Goal: Task Accomplishment & Management: Complete application form

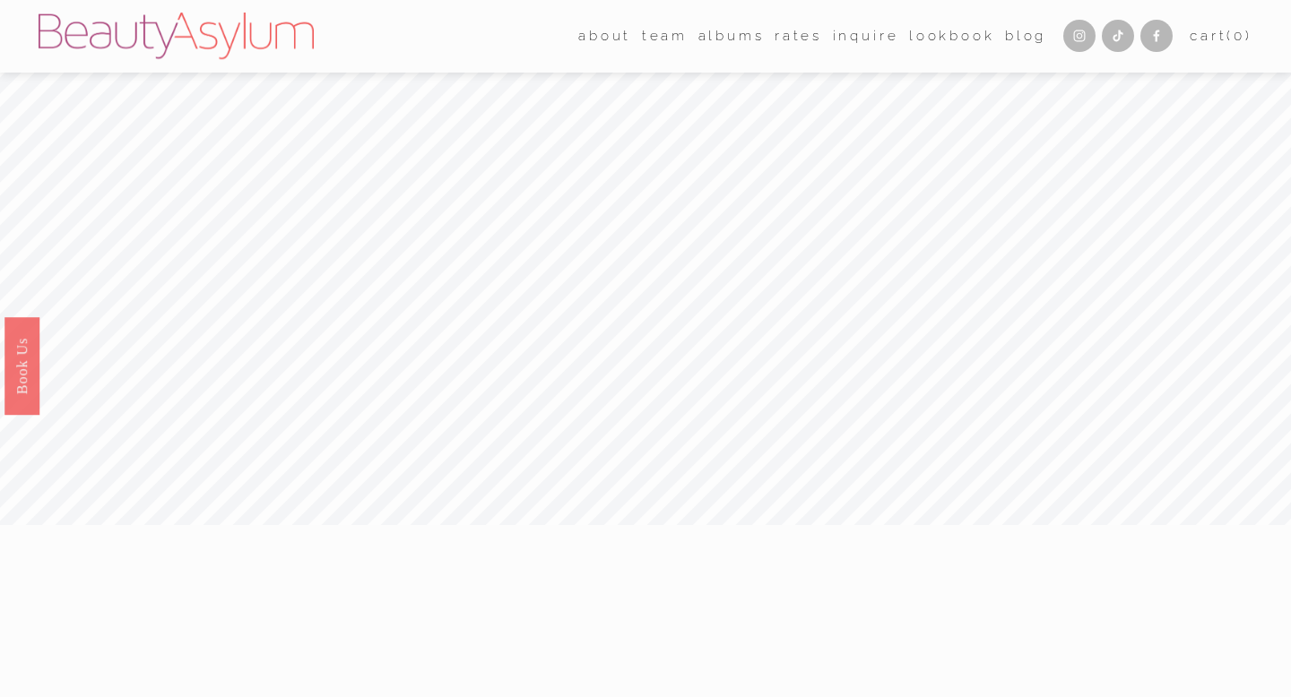
click at [783, 43] on link "Rates" at bounding box center [799, 36] width 48 height 28
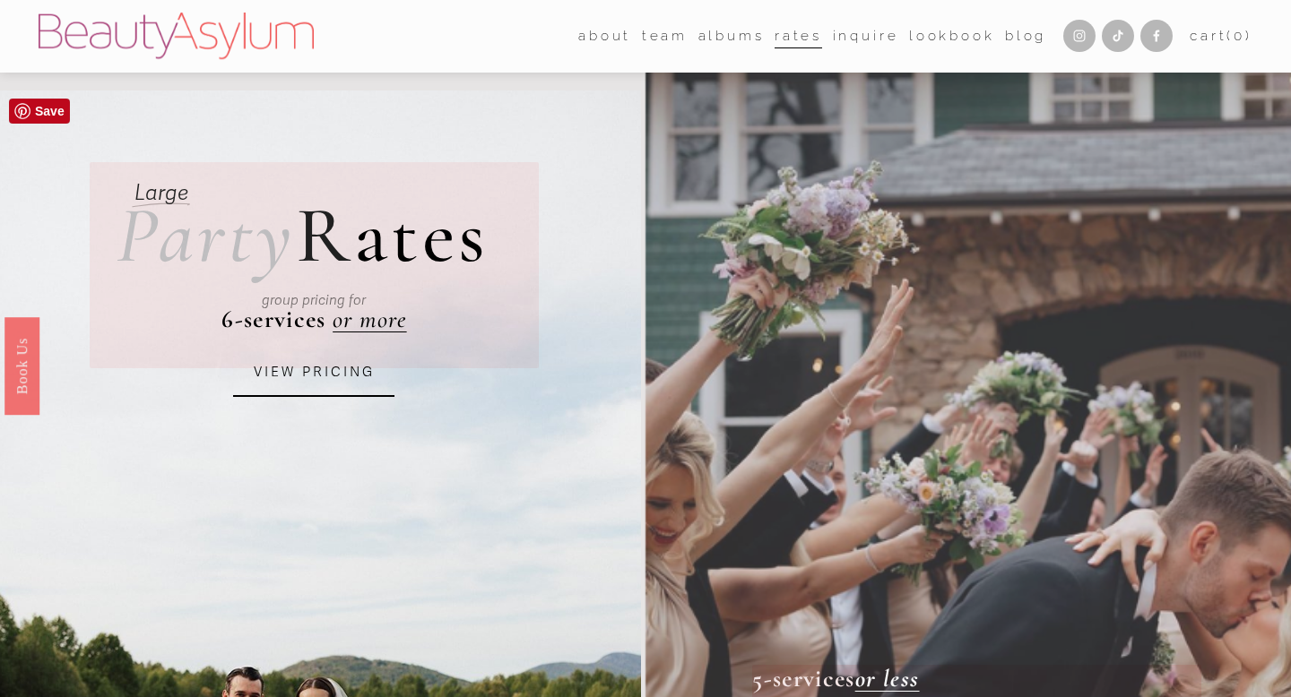
click at [370, 321] on div "group pricing for" at bounding box center [314, 301] width 347 height 62
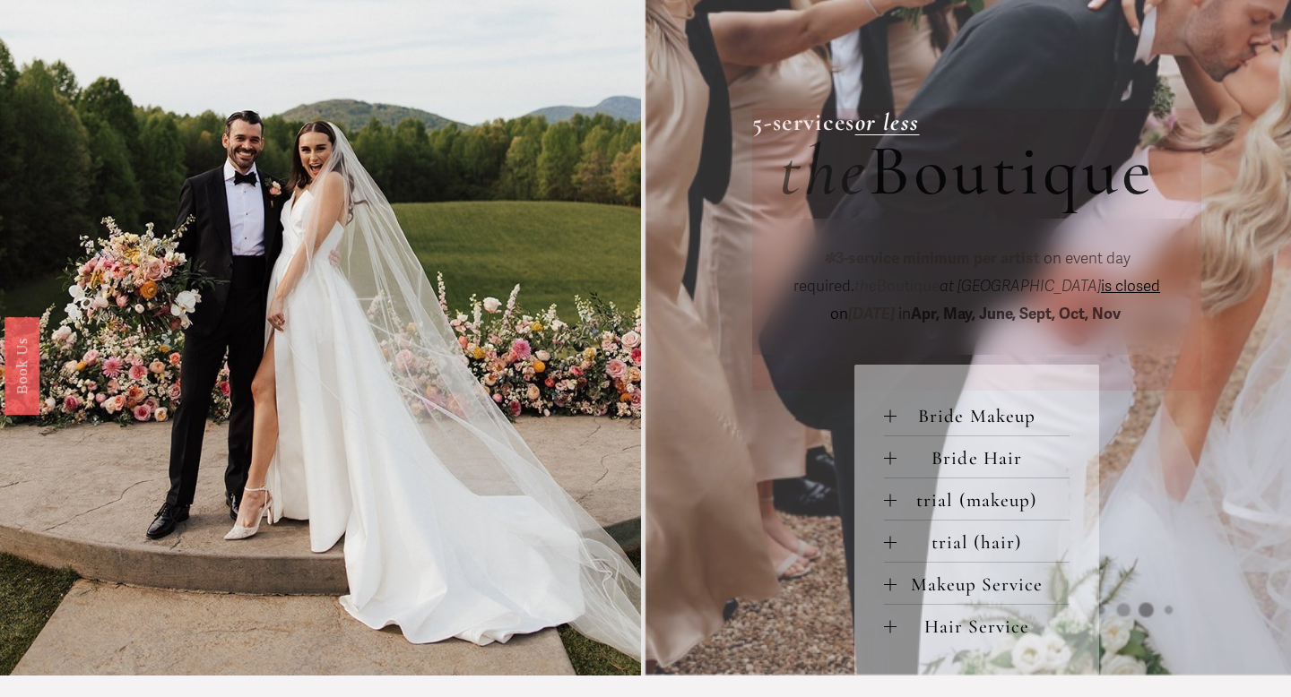
scroll to position [552, 0]
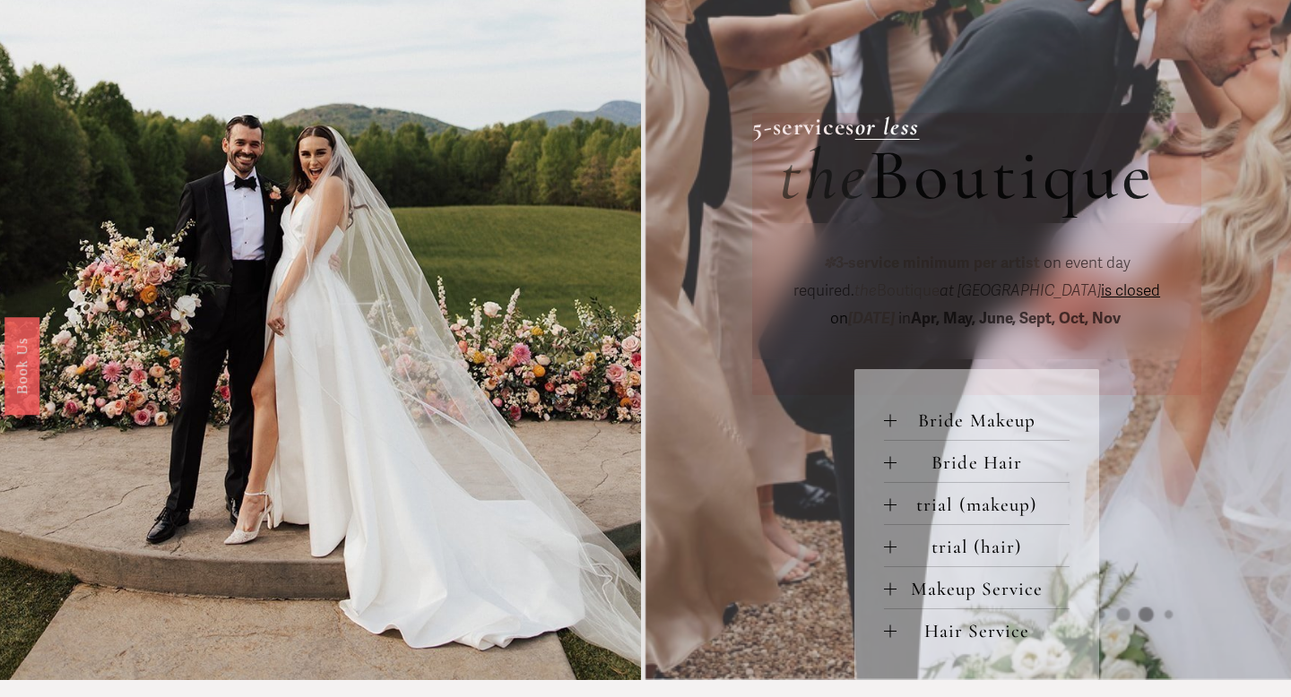
click at [945, 427] on span "Bride Makeup" at bounding box center [983, 421] width 174 height 22
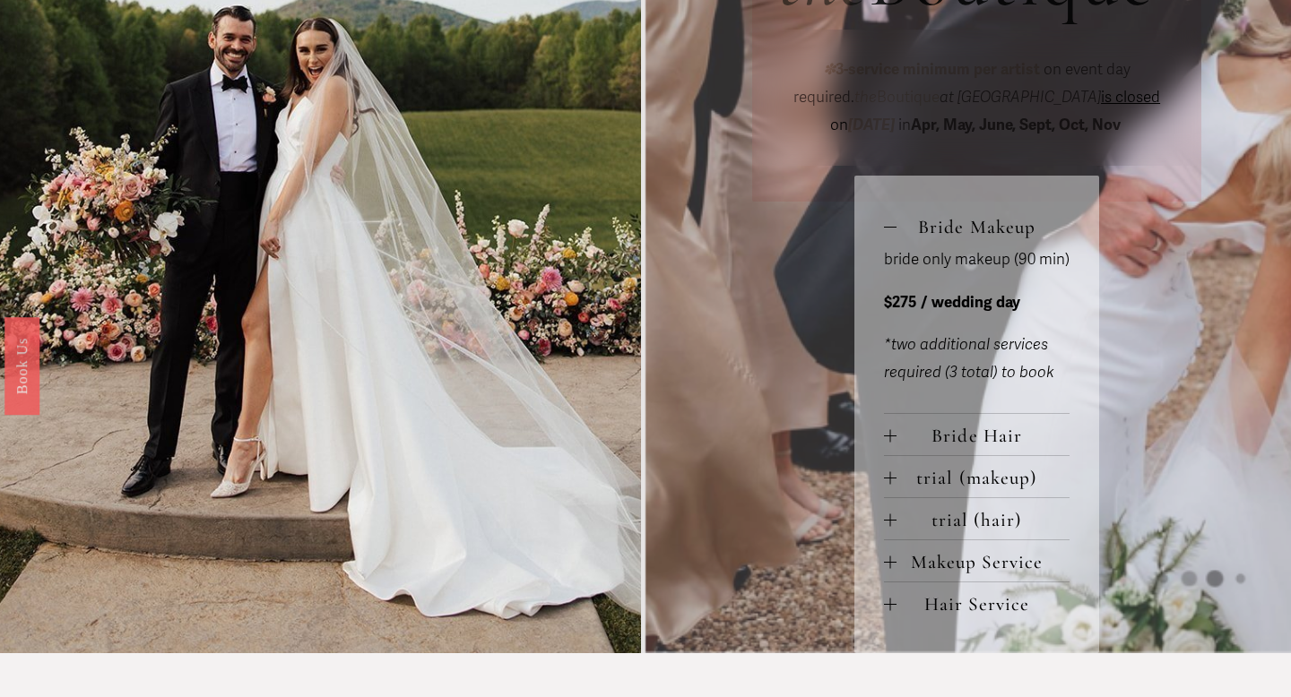
scroll to position [757, 0]
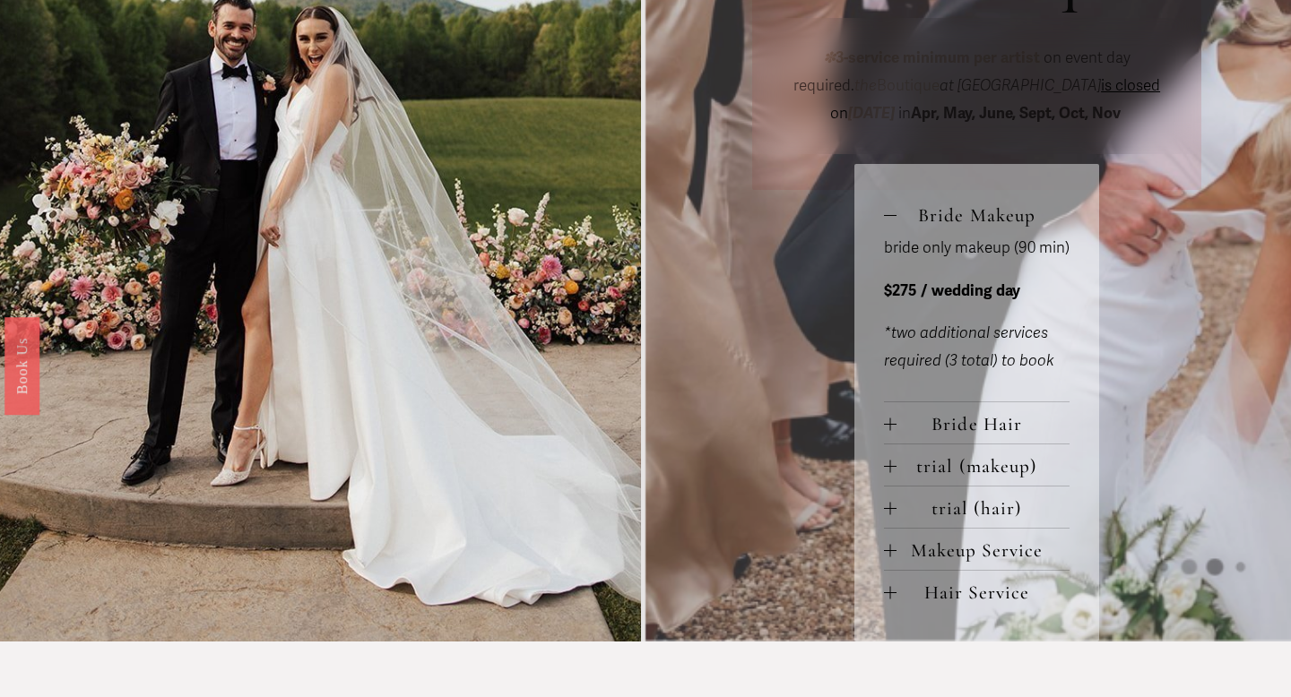
click at [931, 356] on em "*two additional services required (3 total) to book" at bounding box center [969, 347] width 170 height 47
click at [954, 424] on span "Bride Hair" at bounding box center [983, 424] width 174 height 22
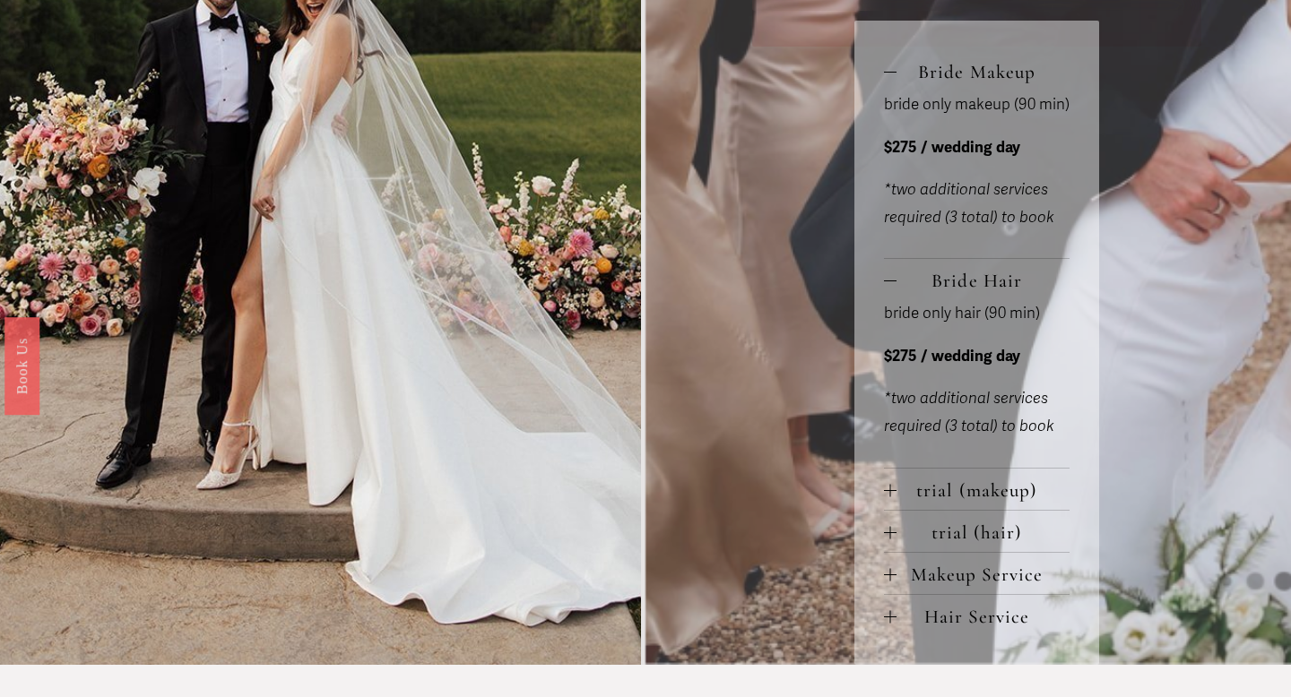
scroll to position [904, 0]
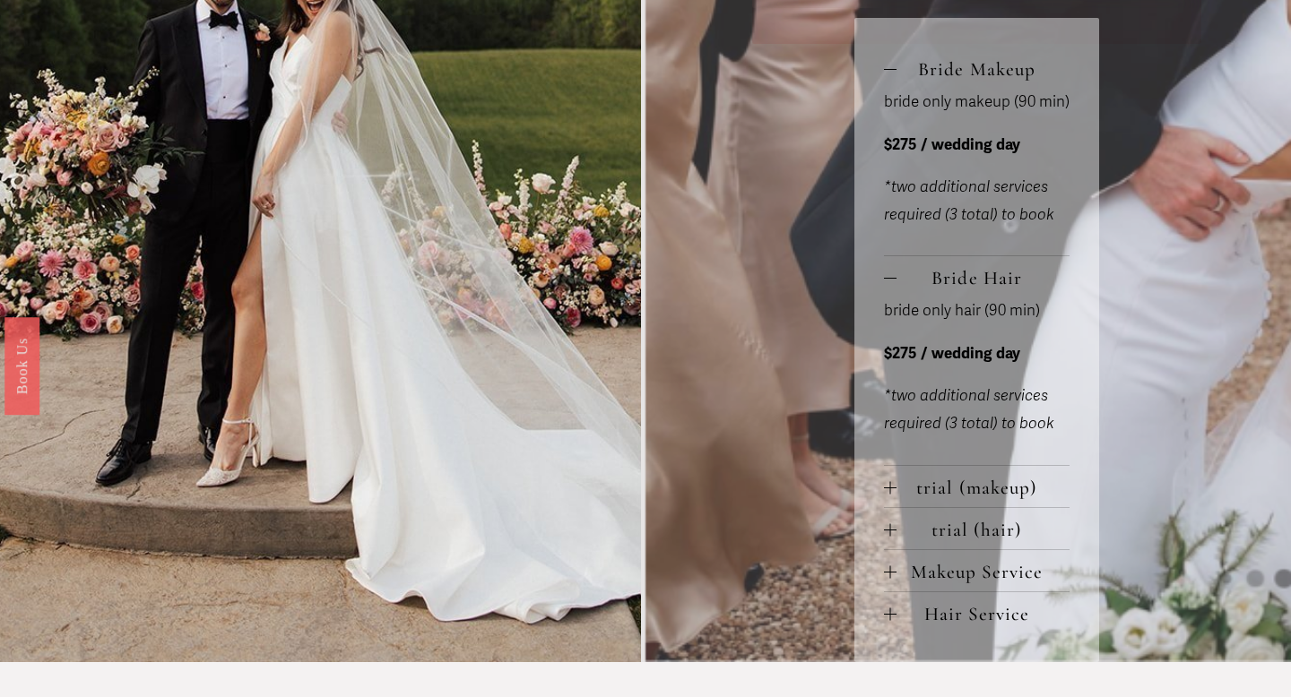
click at [989, 422] on em "*two additional services required (3 total) to book" at bounding box center [969, 409] width 170 height 47
click at [1017, 427] on em "*two additional services required (3 total) to book" at bounding box center [969, 409] width 170 height 47
click at [969, 574] on span "Makeup Service" at bounding box center [983, 572] width 174 height 22
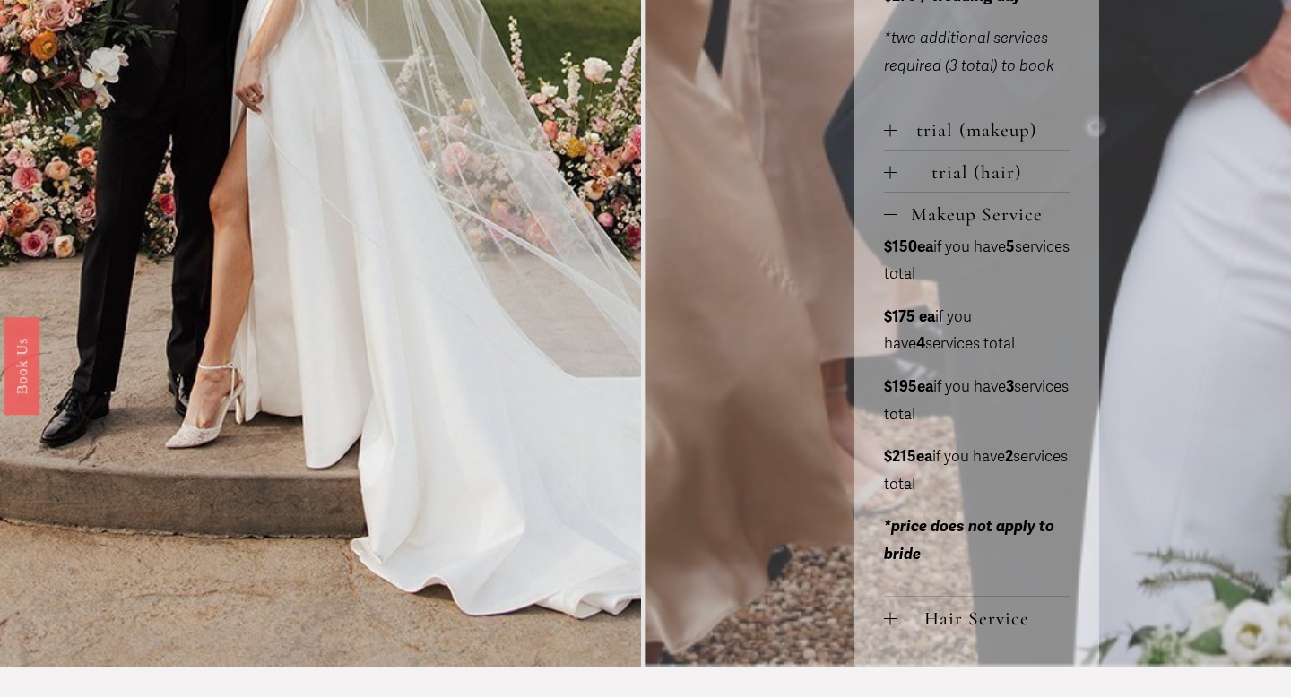
scroll to position [1264, 0]
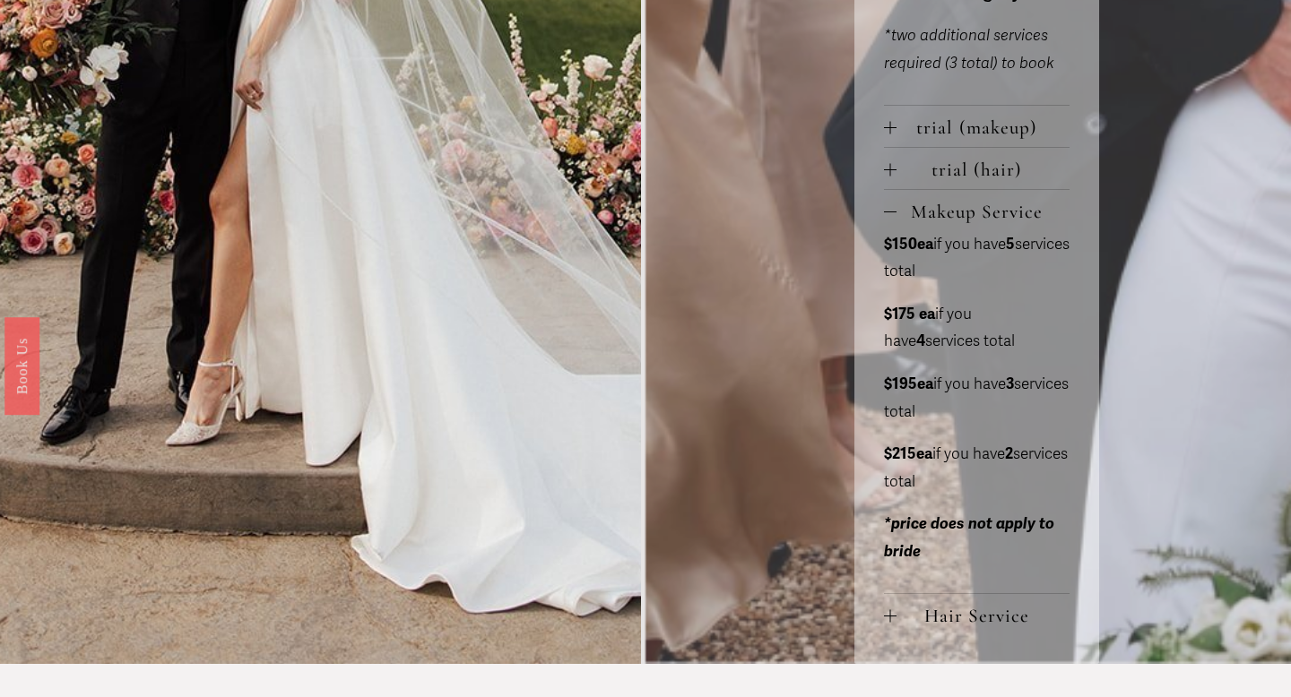
click at [956, 624] on span "Hair Service" at bounding box center [983, 616] width 174 height 22
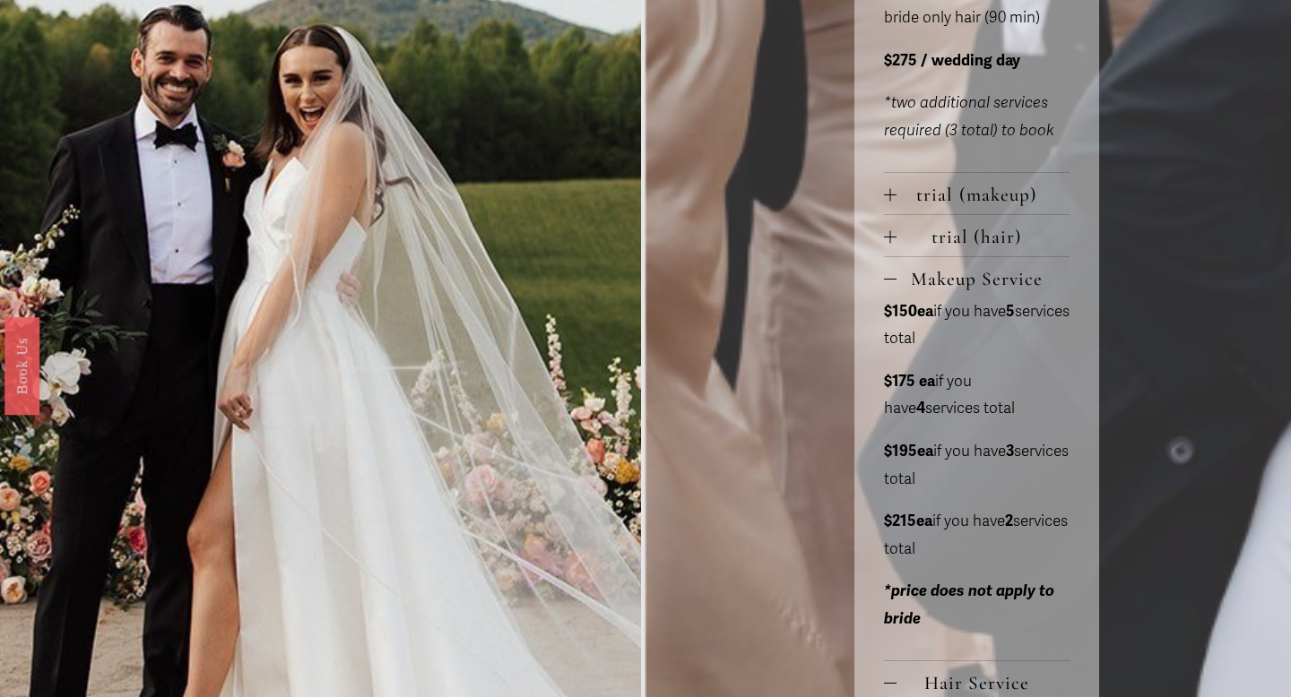
scroll to position [1165, 0]
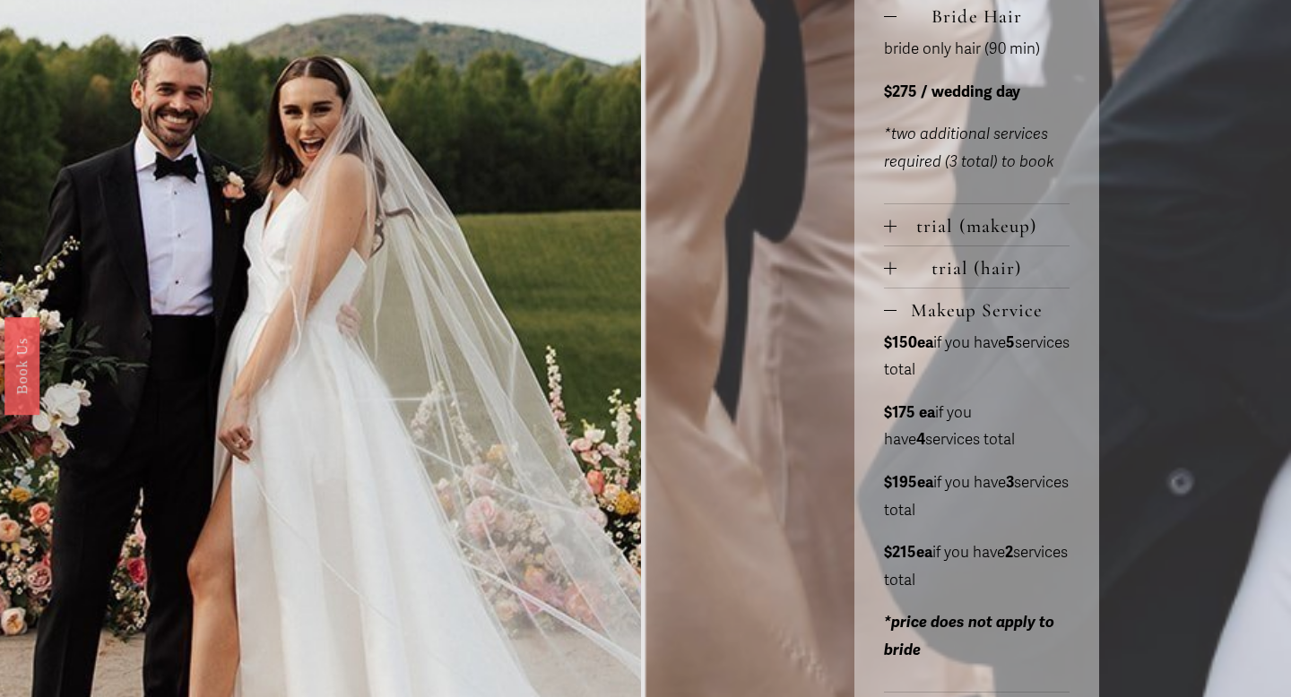
click at [955, 270] on span "trial (hair)" at bounding box center [983, 268] width 174 height 22
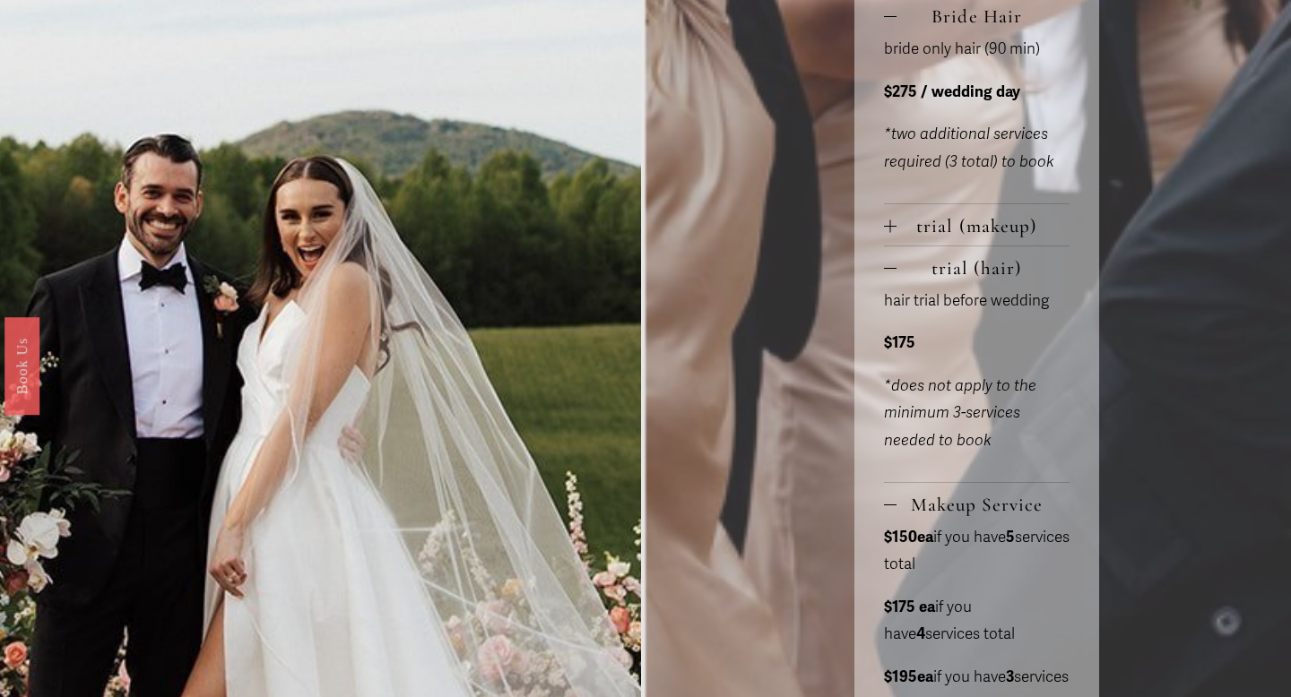
click at [958, 224] on span "trial (makeup)" at bounding box center [983, 226] width 174 height 22
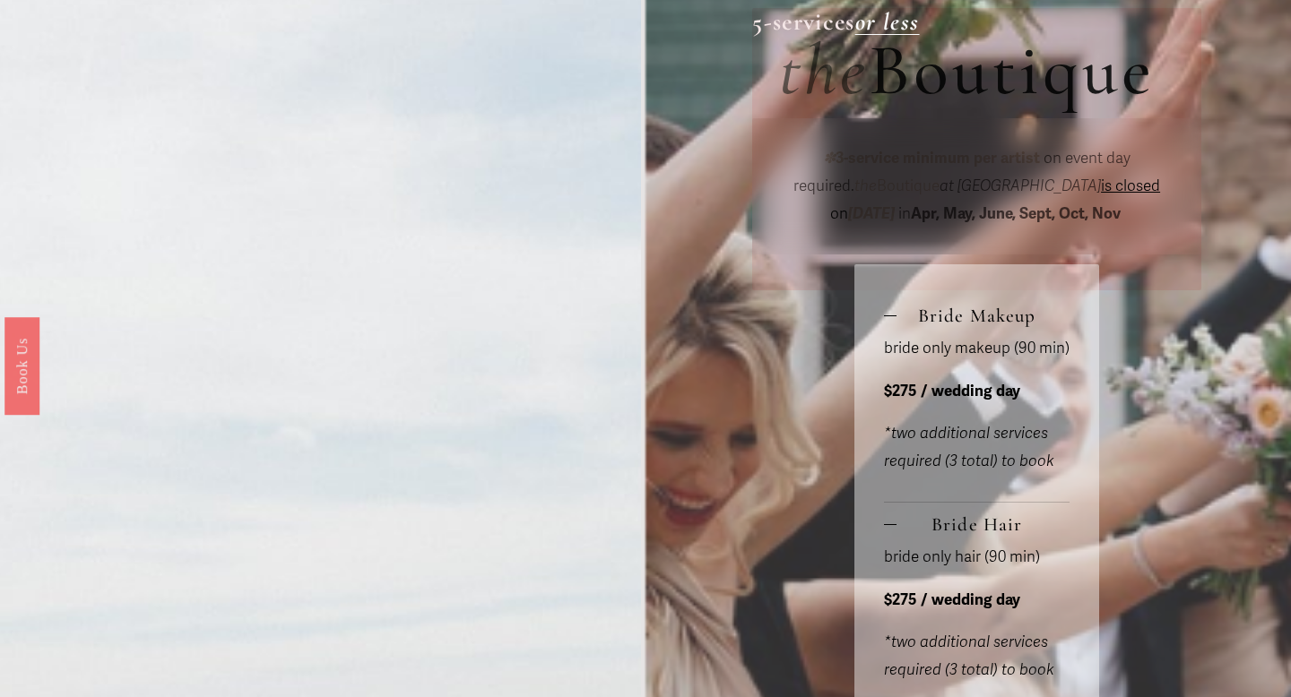
scroll to position [654, 0]
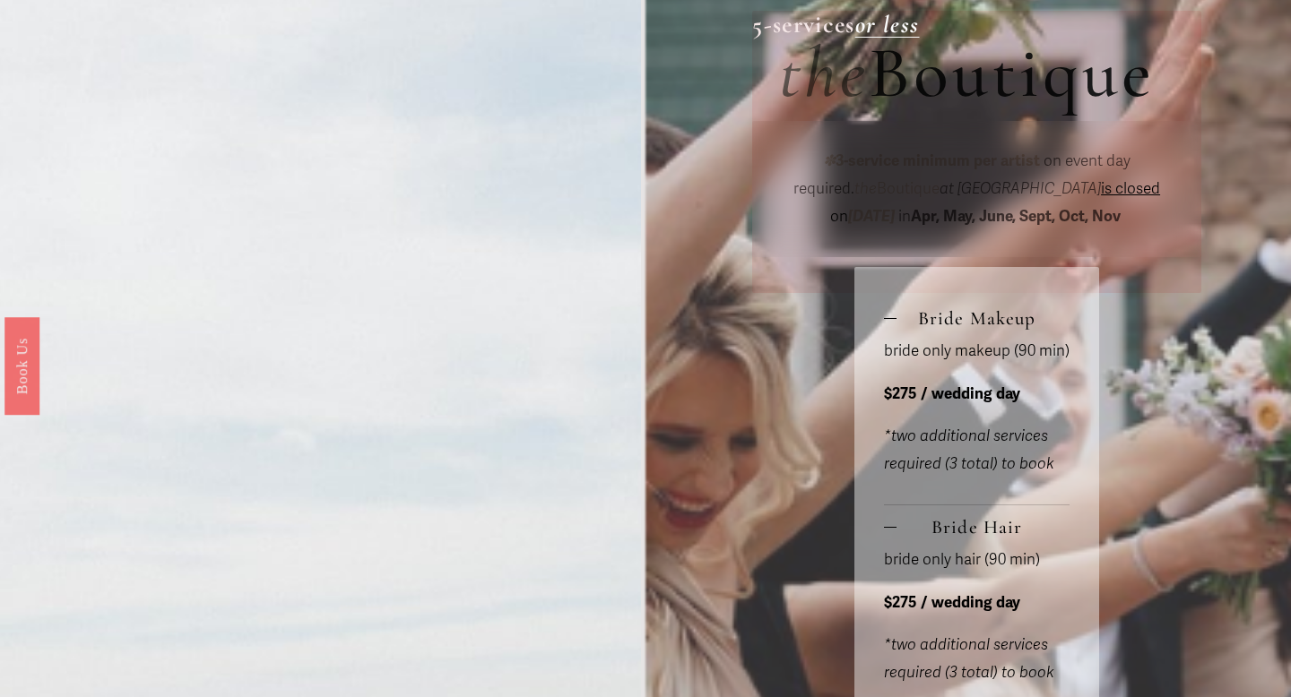
click at [1101, 194] on span "is closed" at bounding box center [1130, 188] width 59 height 19
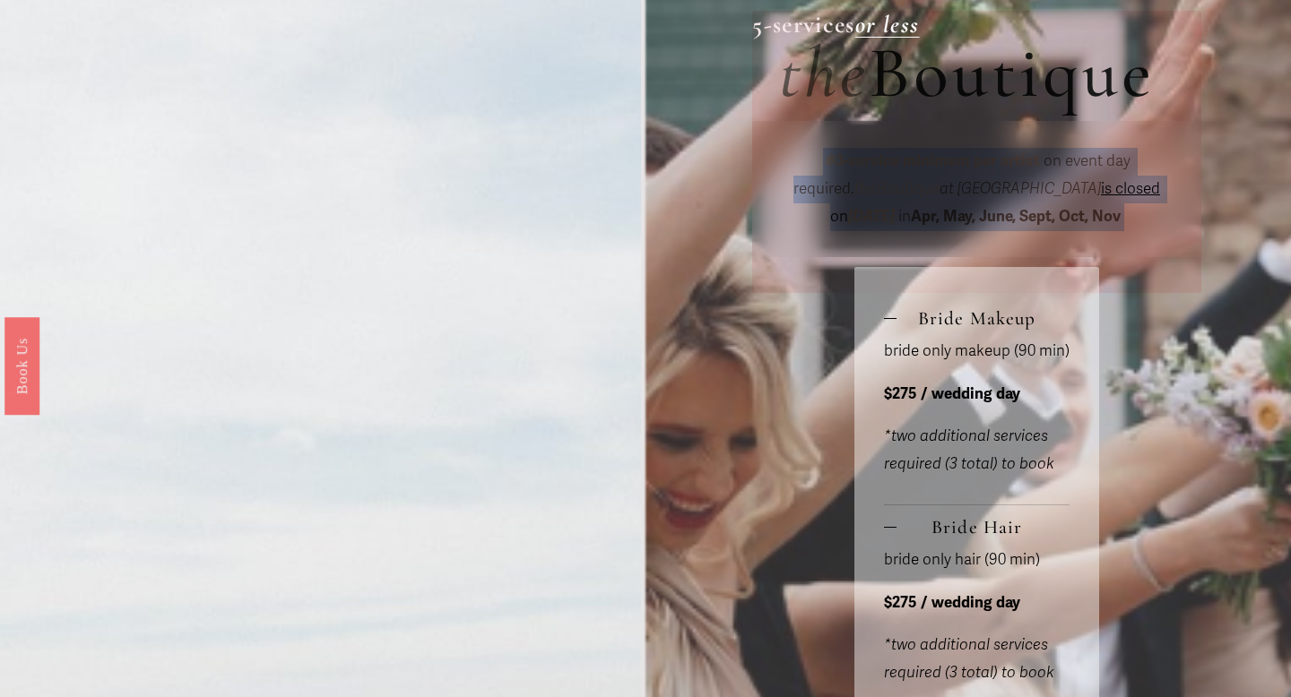
click at [1101, 194] on span "is closed" at bounding box center [1130, 188] width 59 height 19
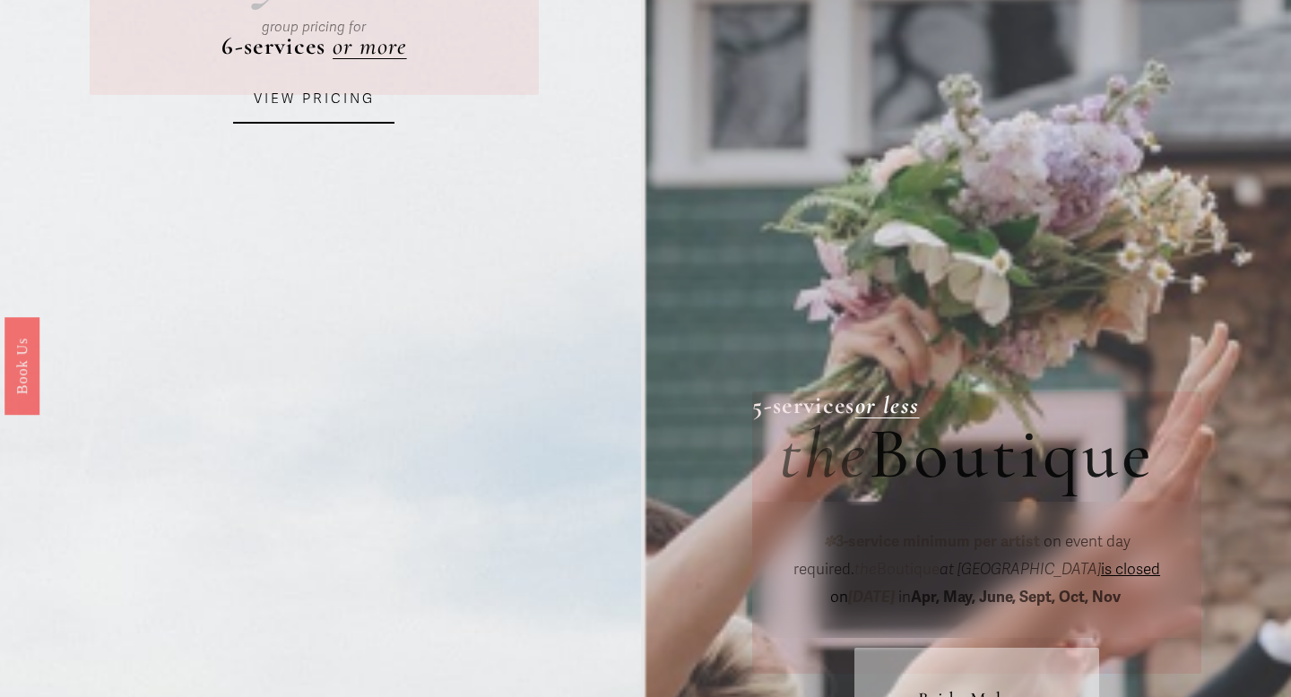
scroll to position [0, 0]
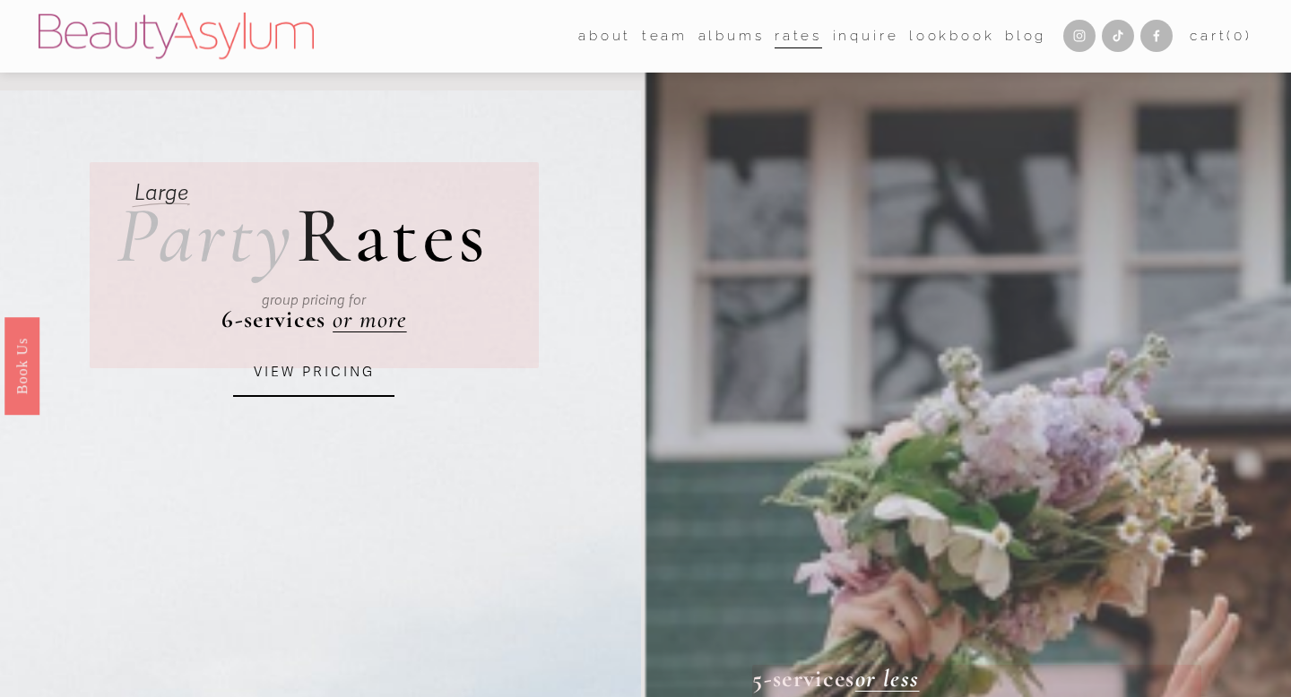
click at [844, 43] on link "Inquire" at bounding box center [866, 36] width 66 height 28
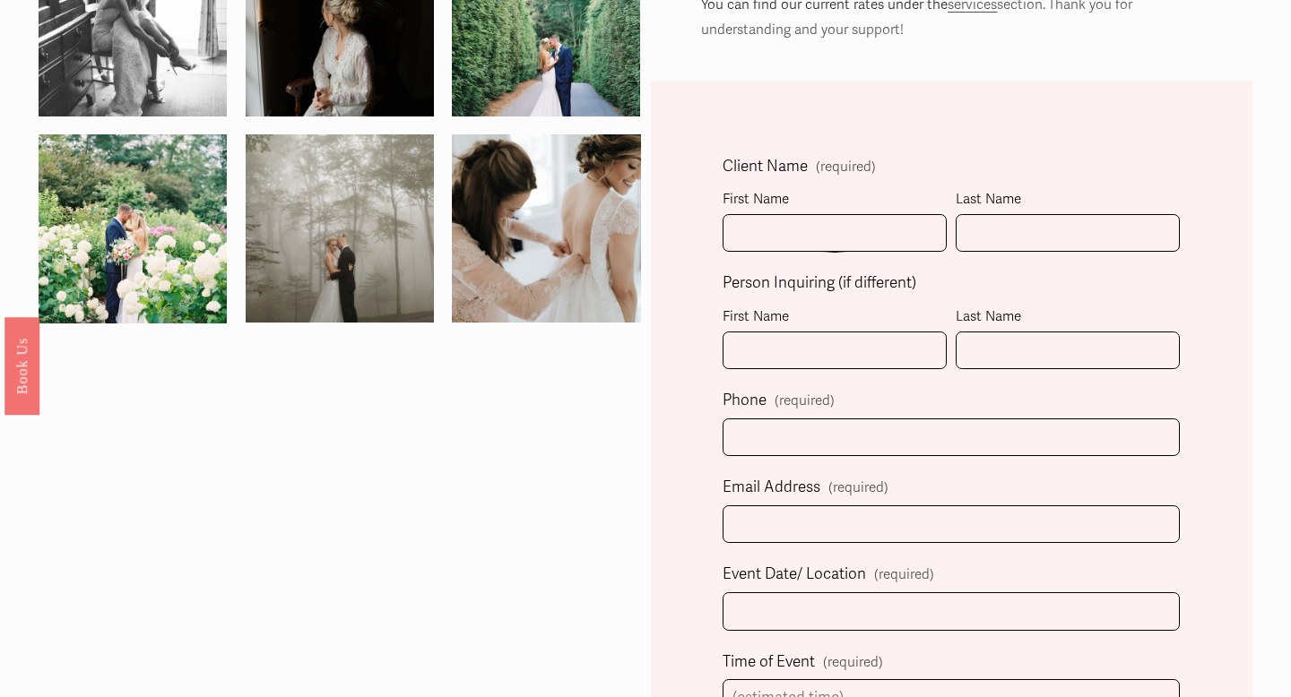
scroll to position [432, 0]
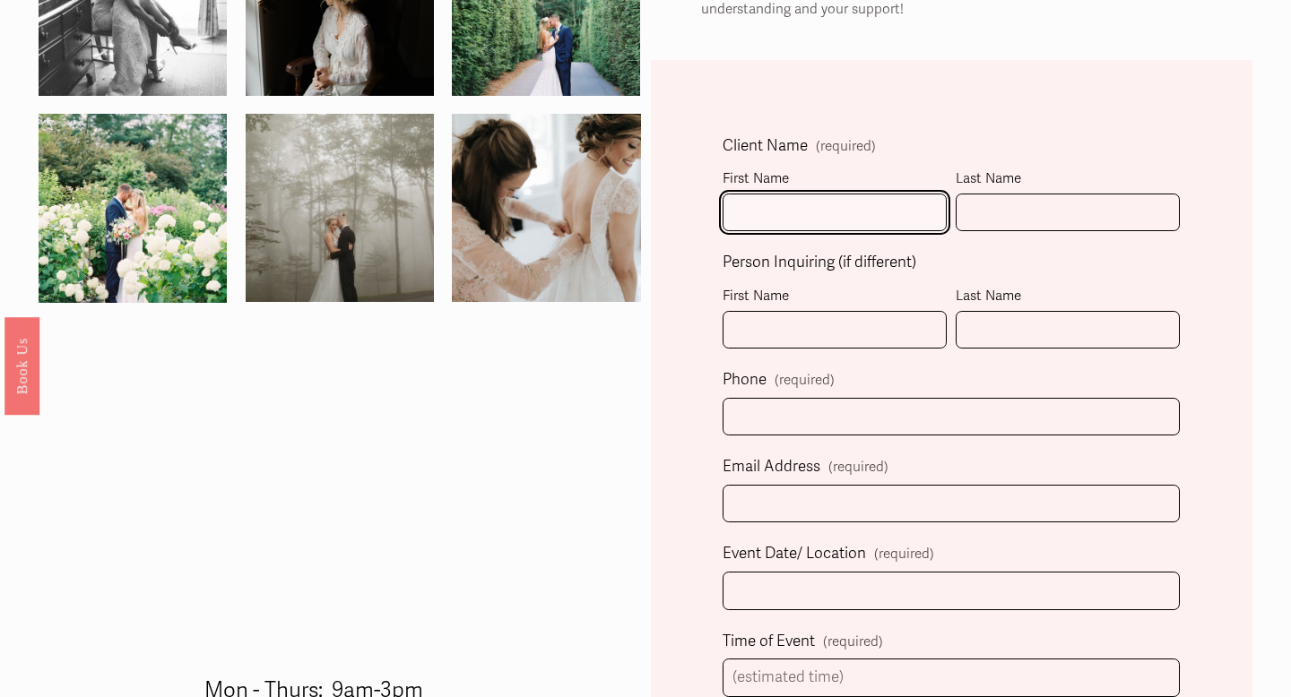
click at [804, 209] on input "First Name" at bounding box center [835, 213] width 224 height 39
type input "Jenna"
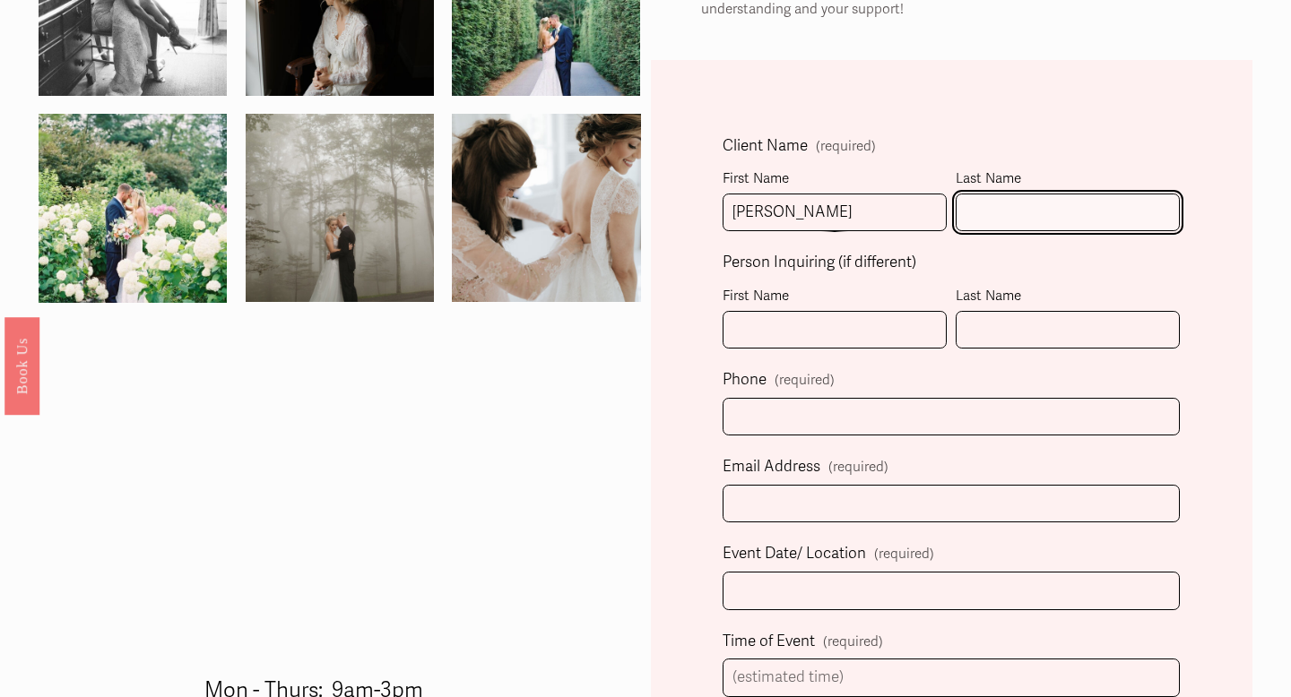
type input "Shippee"
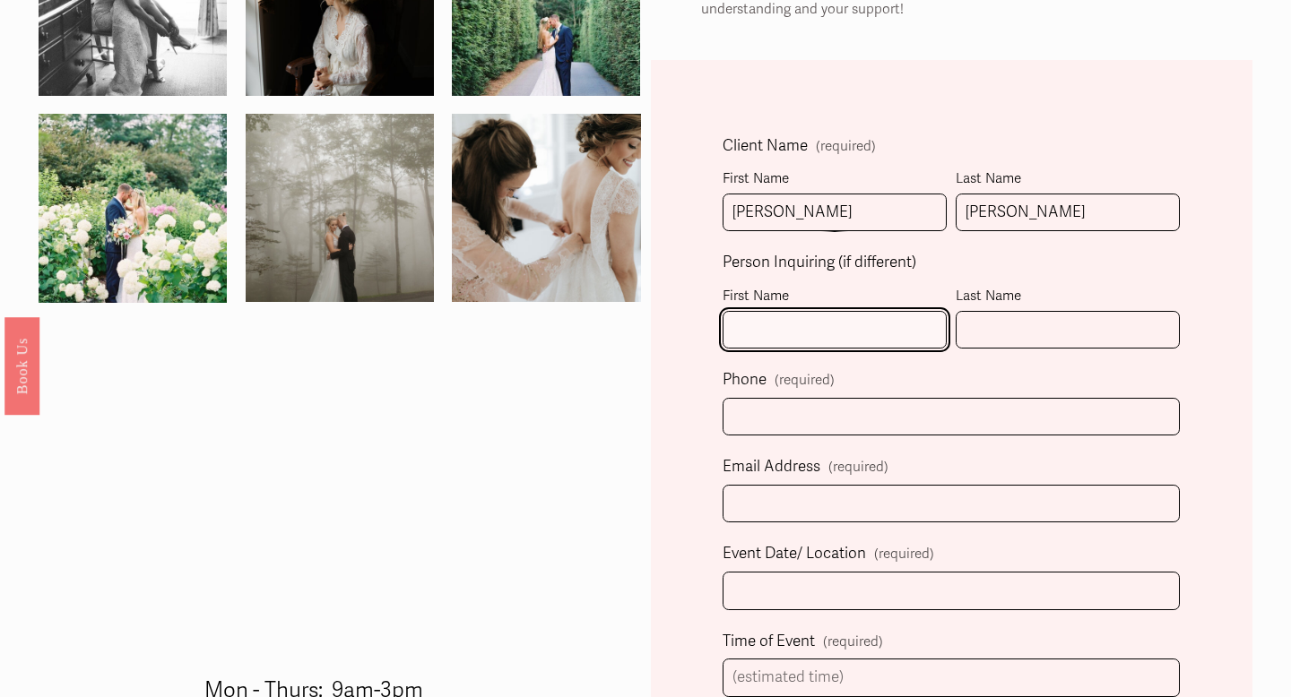
type input "Jenna"
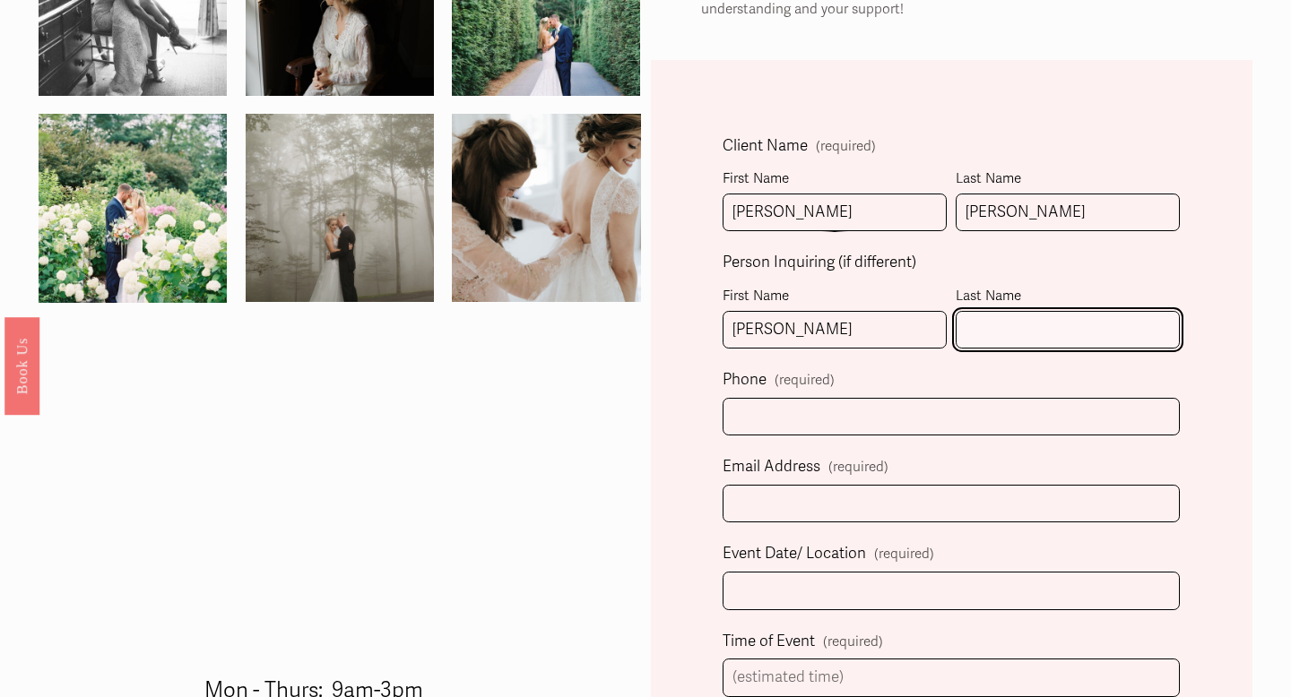
type input "Shippee"
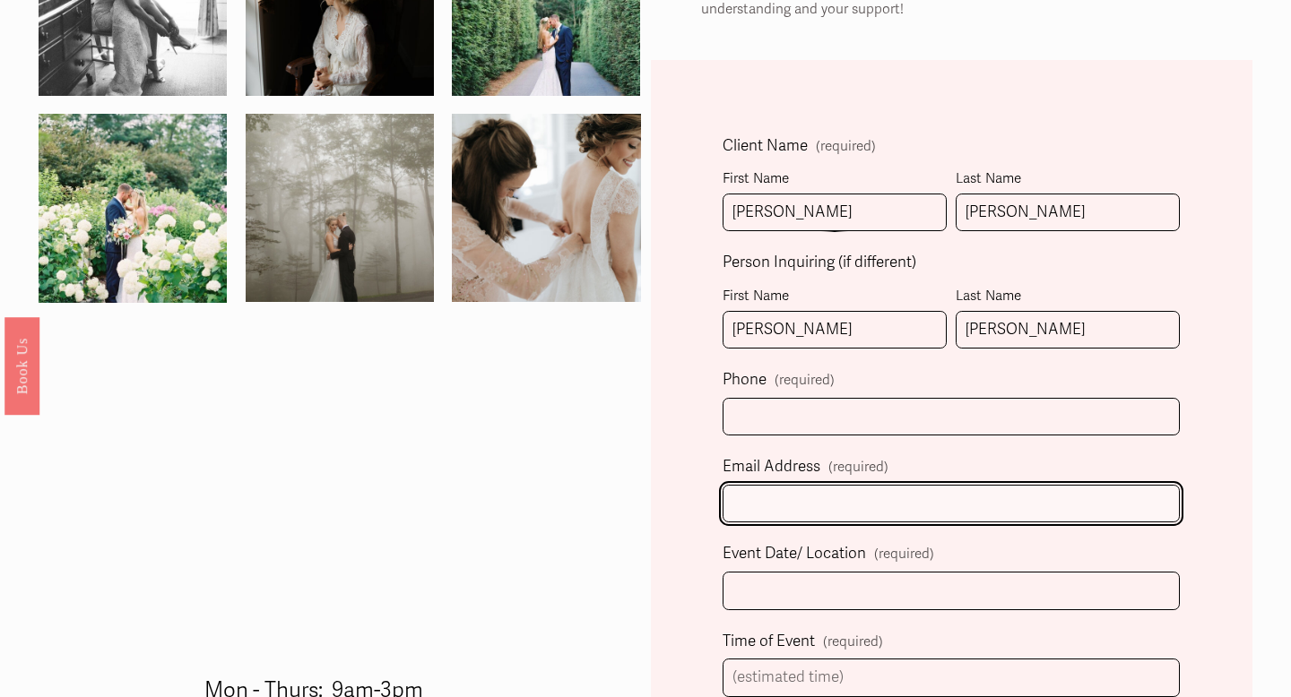
type input "jennapschott@gmail.com"
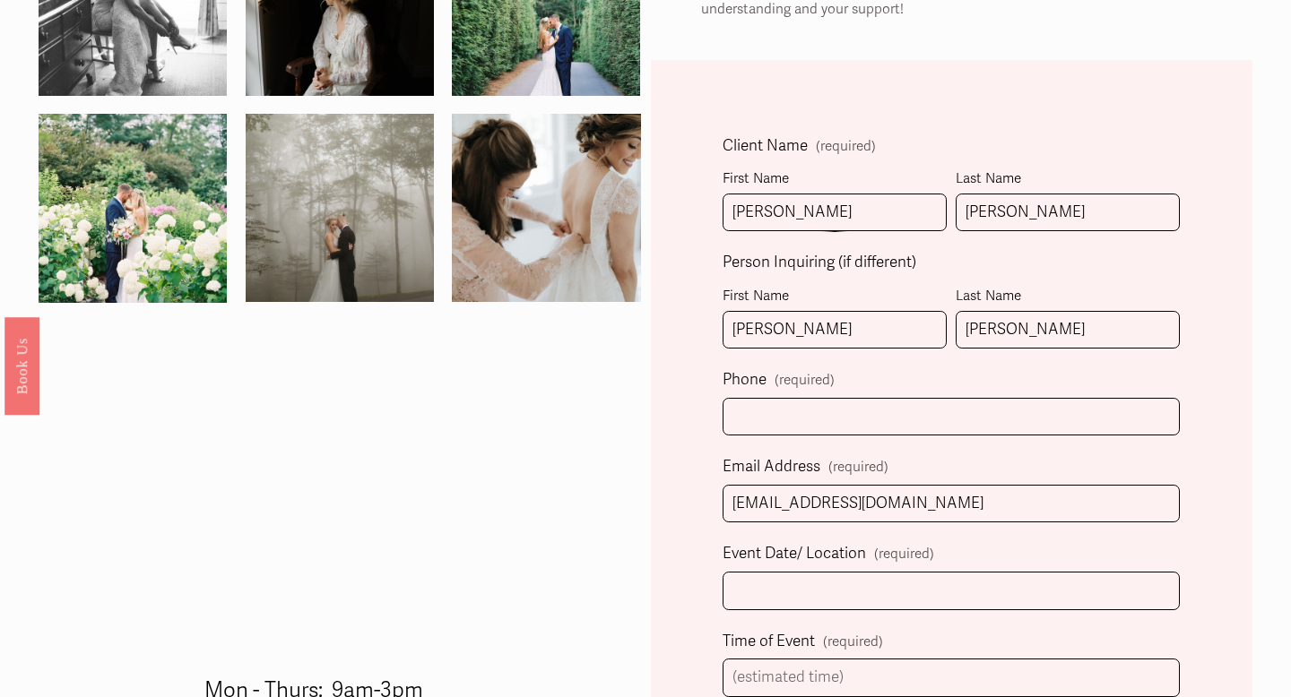
select select "Charleston, SC"
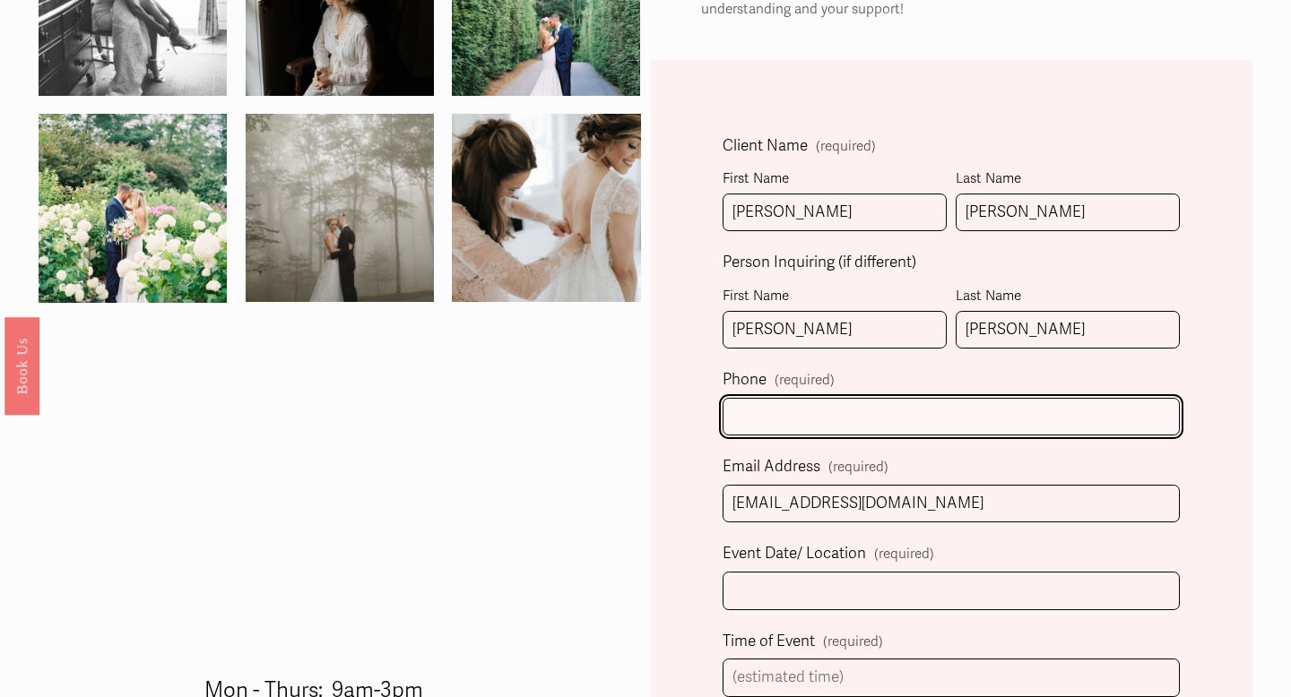
click at [842, 424] on input "text" at bounding box center [951, 417] width 457 height 39
type input "(401) 595-1290"
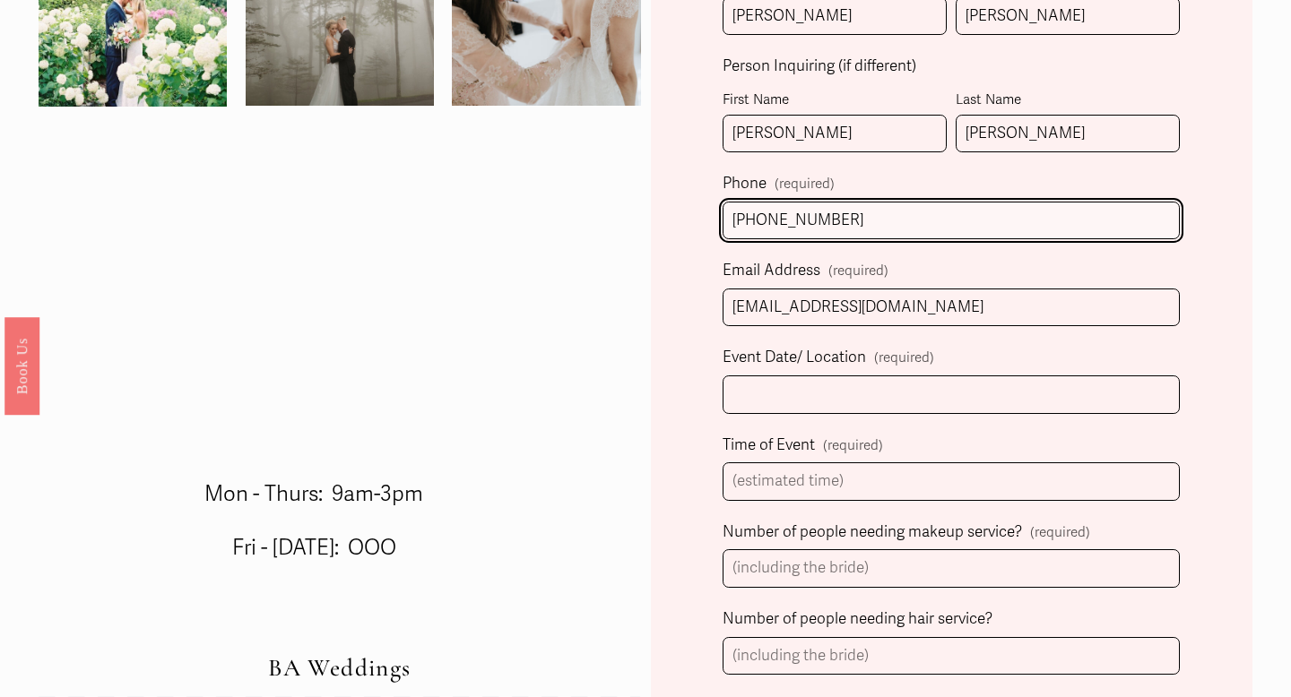
scroll to position [665, 0]
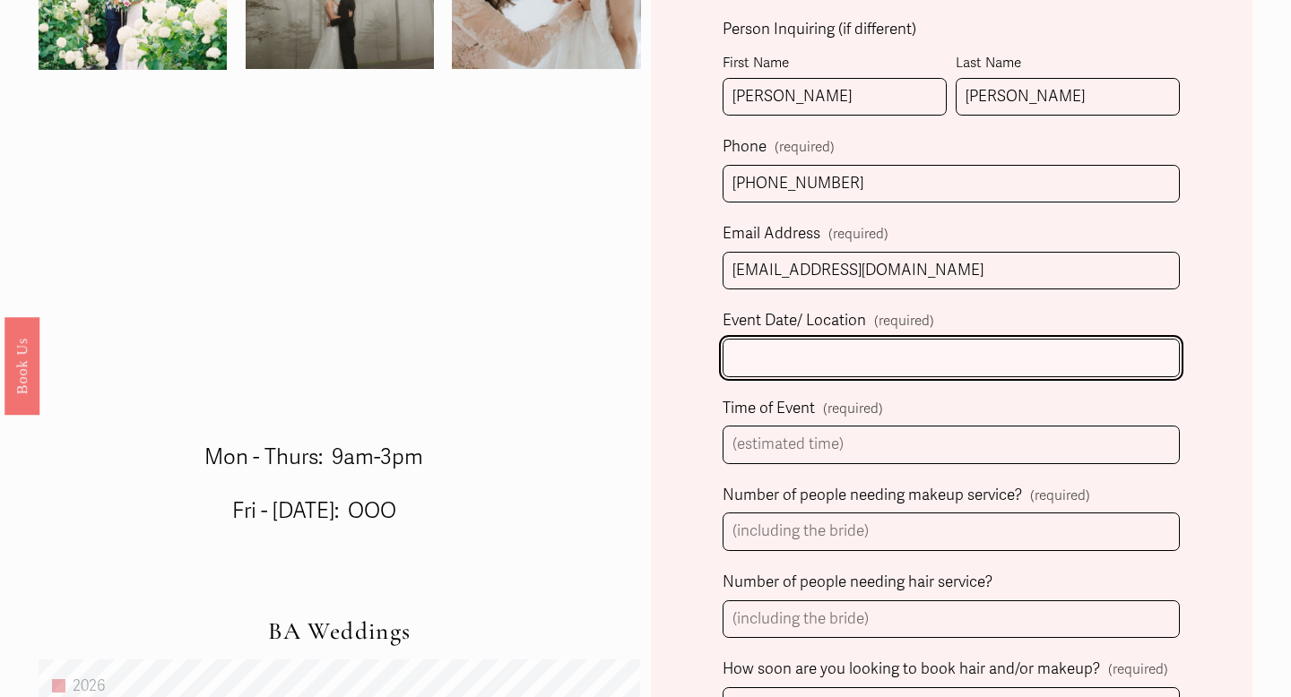
click at [850, 365] on input "Event Date/ Location (required)" at bounding box center [951, 358] width 457 height 39
type input "Boone Hall on 4/11/26 (but getting ready and doing a first look downtown)"
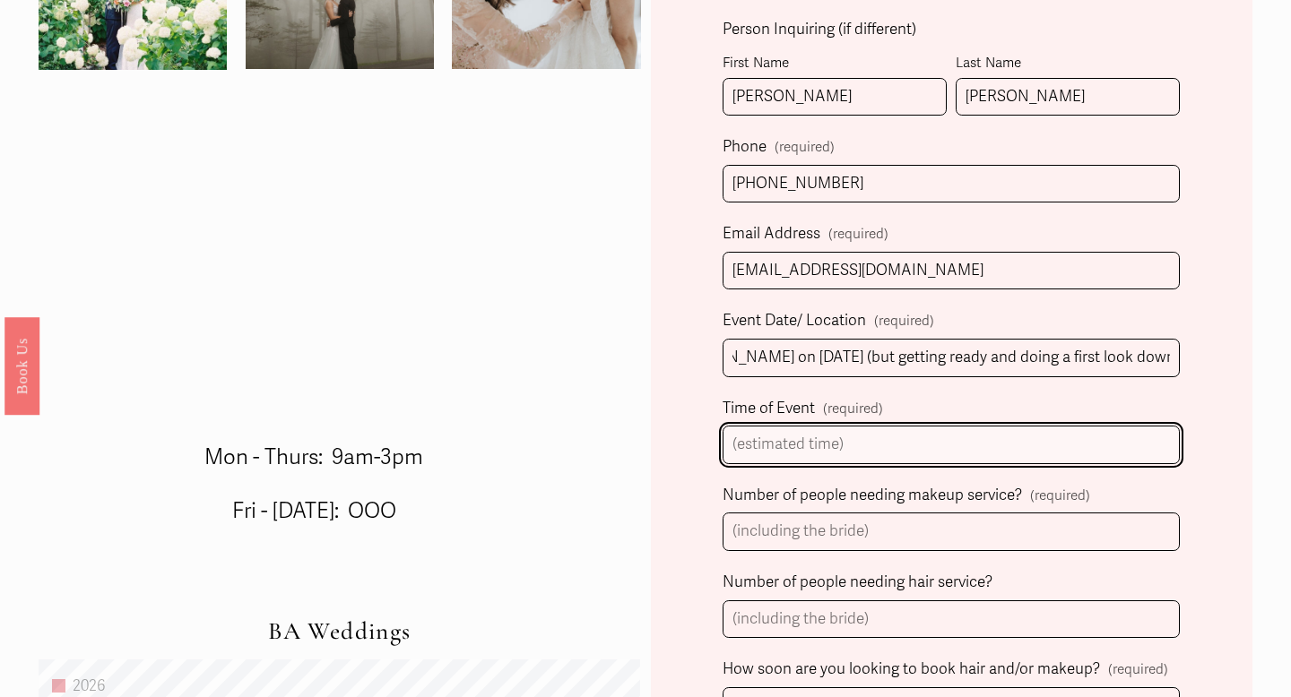
scroll to position [0, 0]
click at [818, 452] on input "Time of Event (required)" at bounding box center [951, 445] width 457 height 39
type input "2pm"
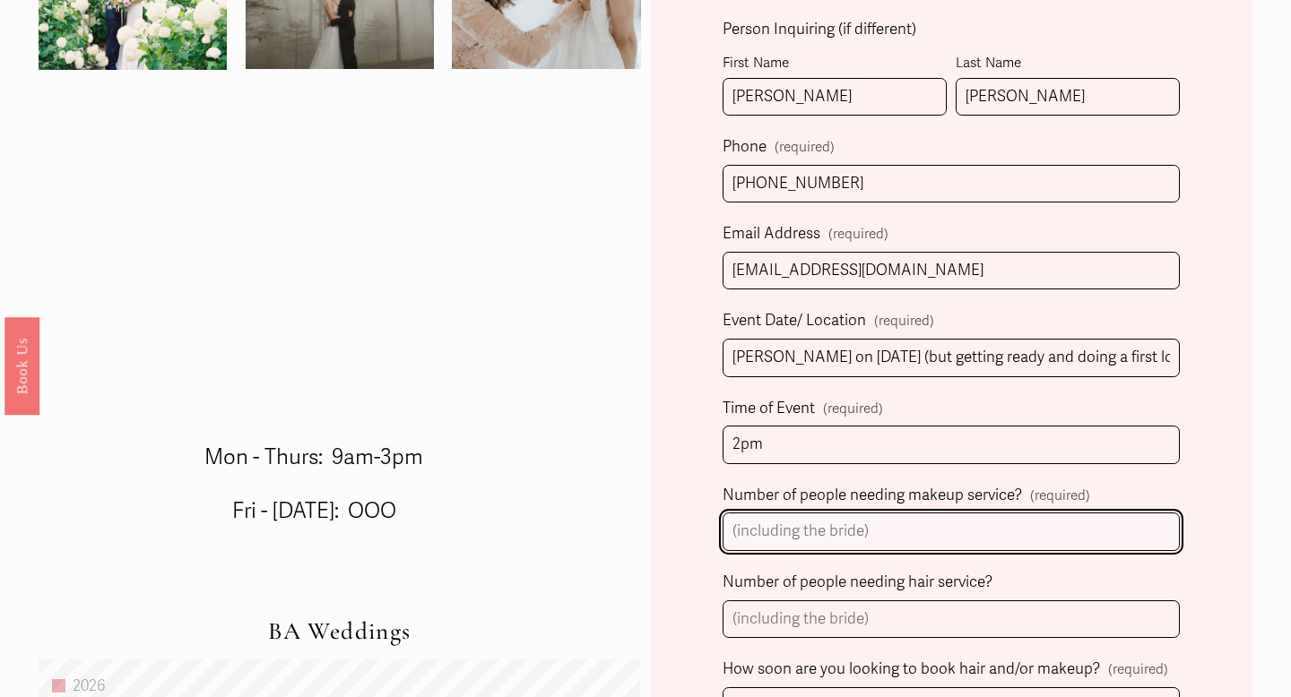
click at [846, 525] on input "Number of people needing makeup service? (required)" at bounding box center [951, 532] width 457 height 39
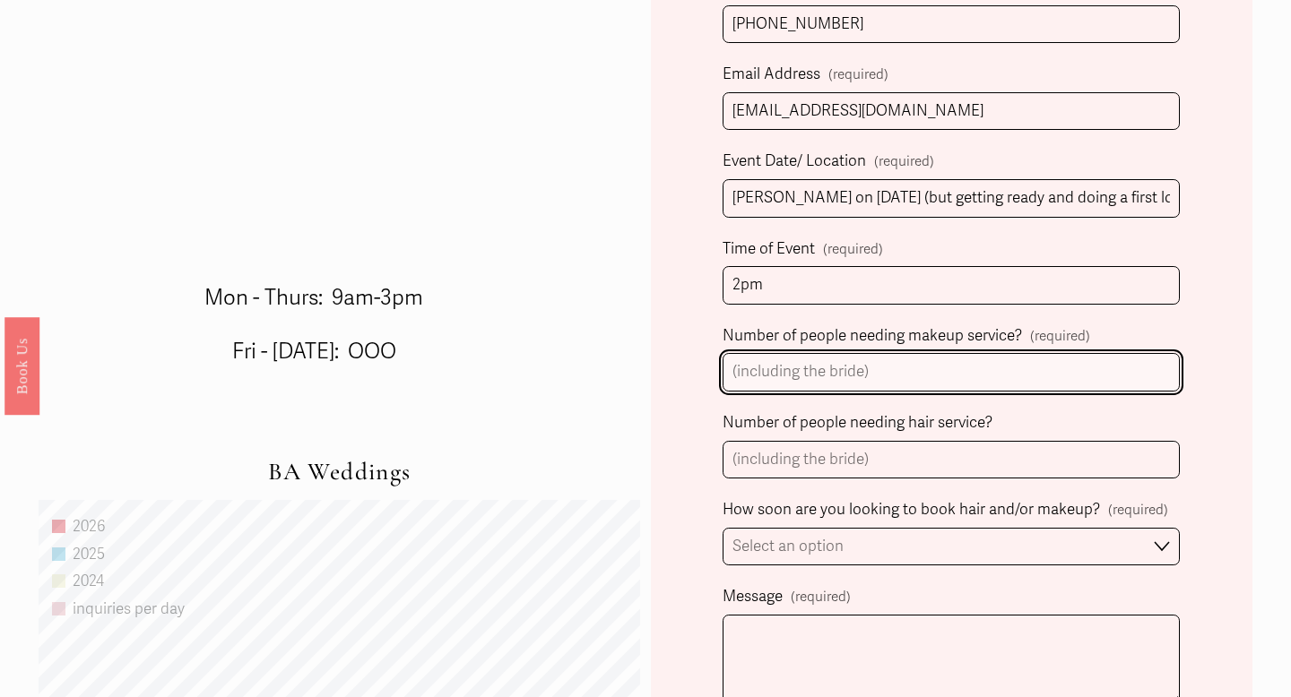
scroll to position [827, 0]
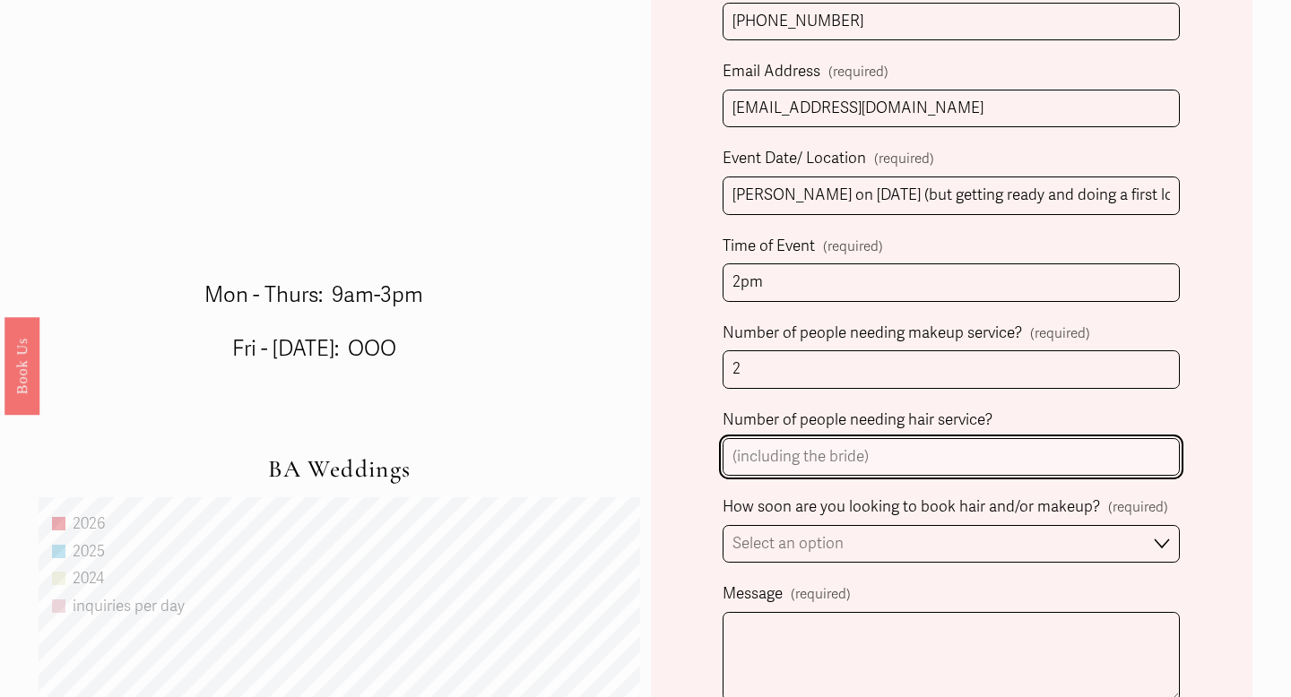
click at [865, 462] on input "Number of people needing hair service?" at bounding box center [951, 457] width 457 height 39
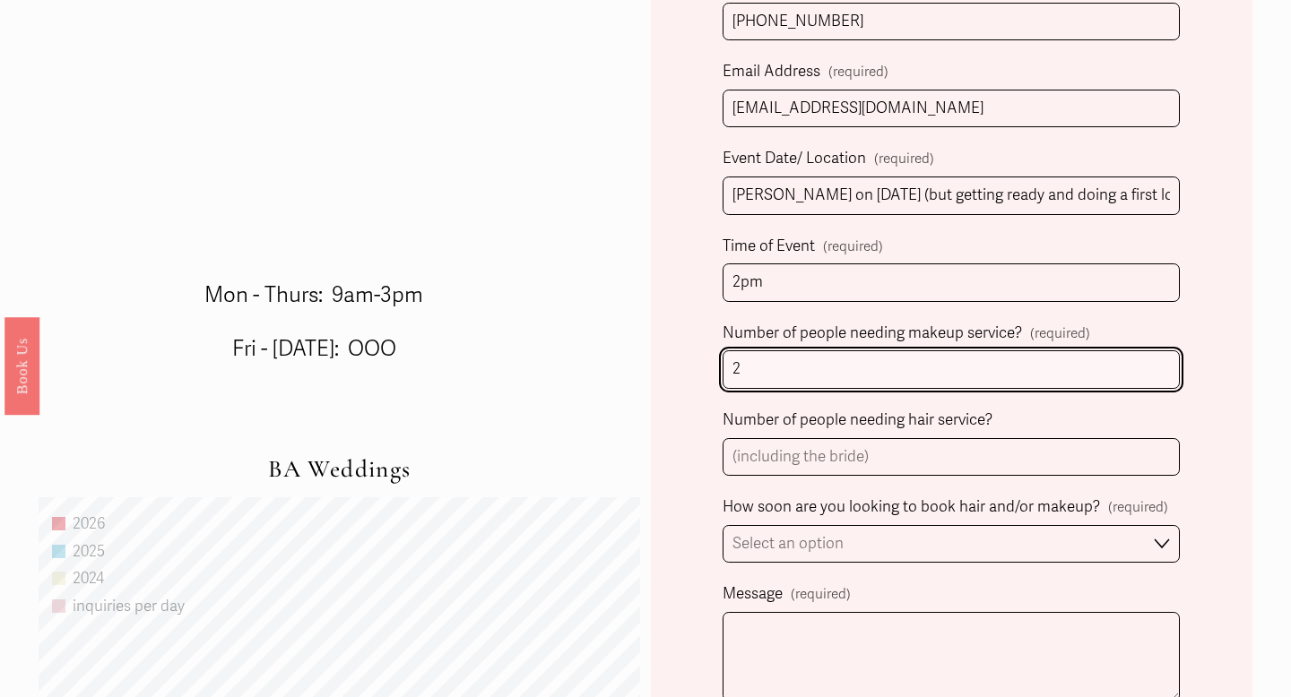
click at [879, 372] on input "2" at bounding box center [951, 370] width 457 height 39
type input "1"
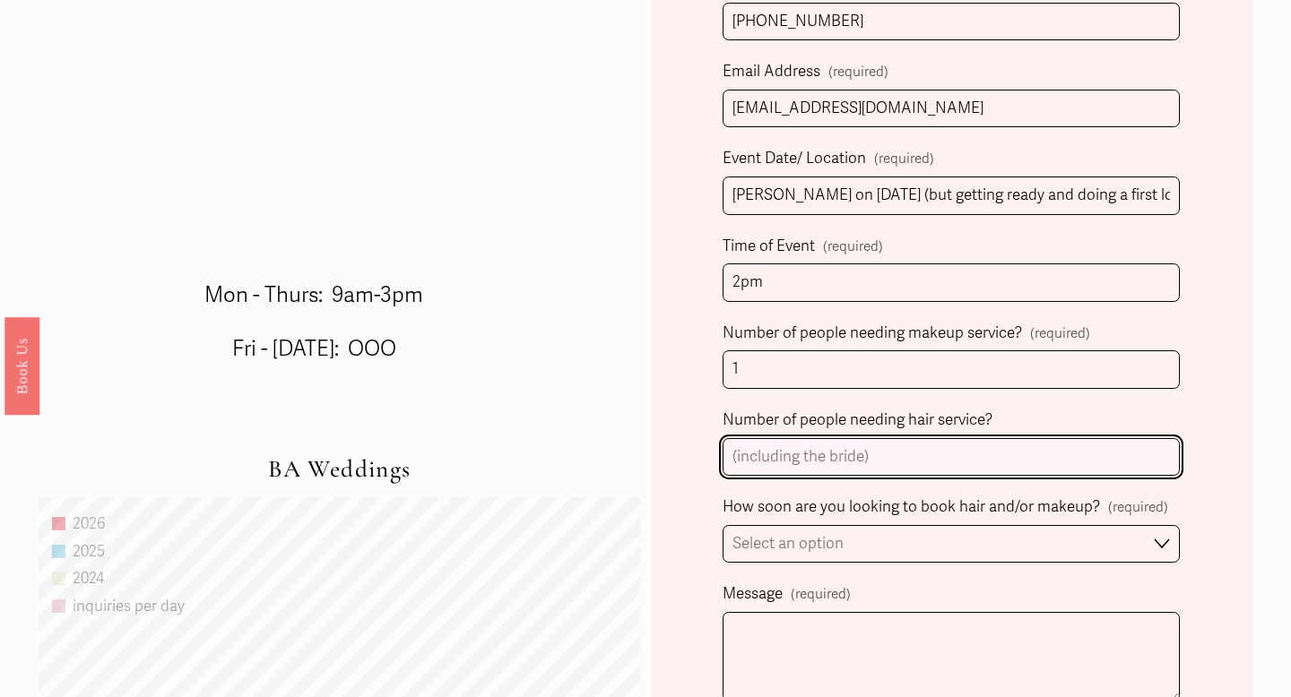
click at [871, 468] on input "Number of people needing hair service?" at bounding box center [951, 457] width 457 height 39
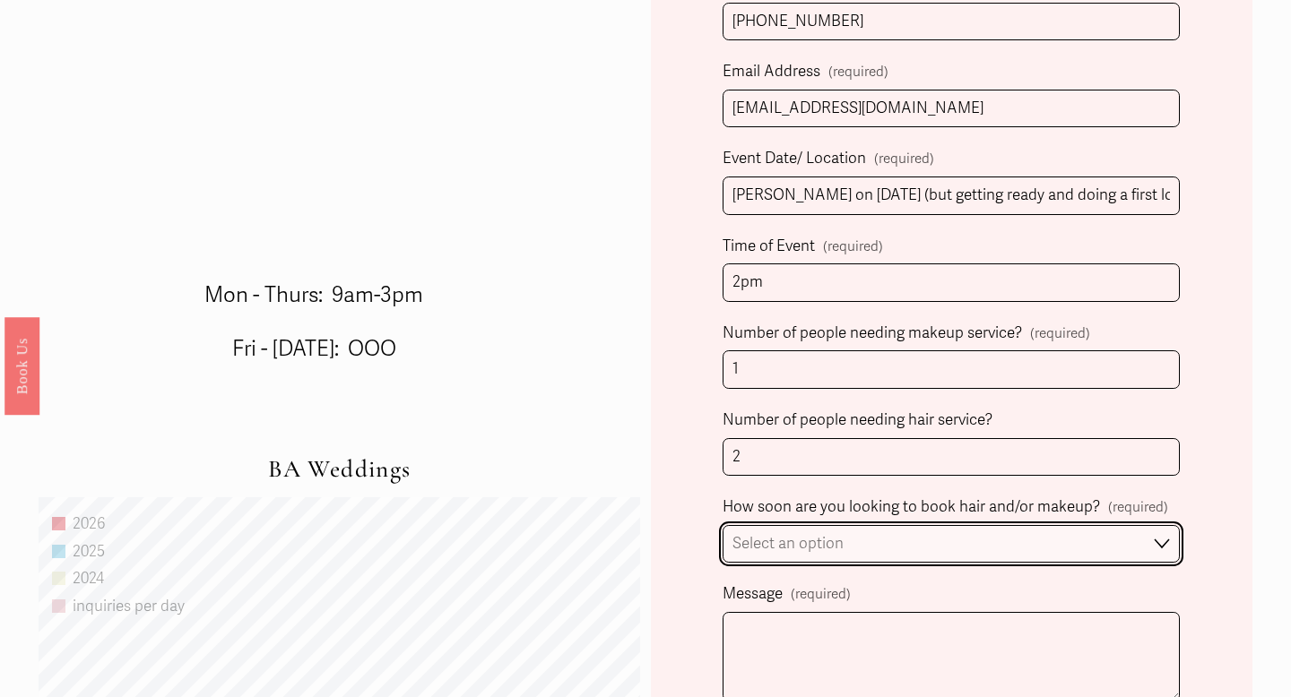
click at [903, 534] on select "Select an option Immediately 1-2 weeks I'm looking for information & not ready …" at bounding box center [951, 544] width 457 height 39
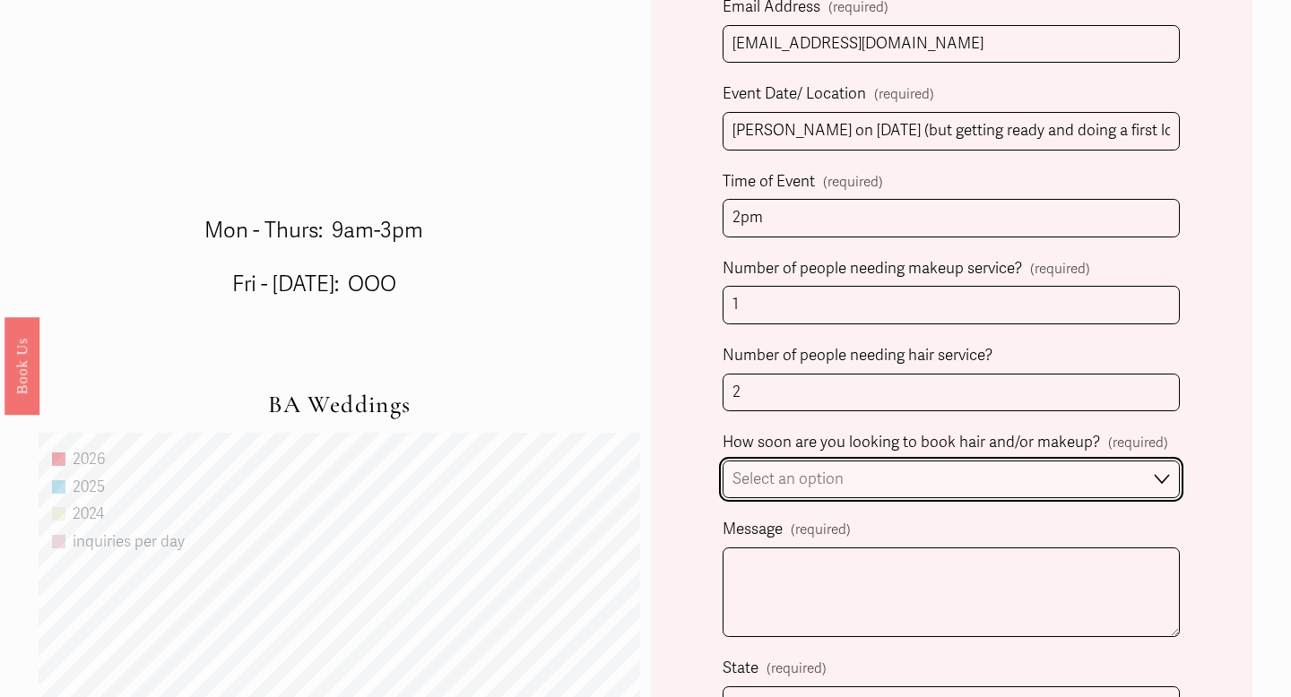
scroll to position [934, 0]
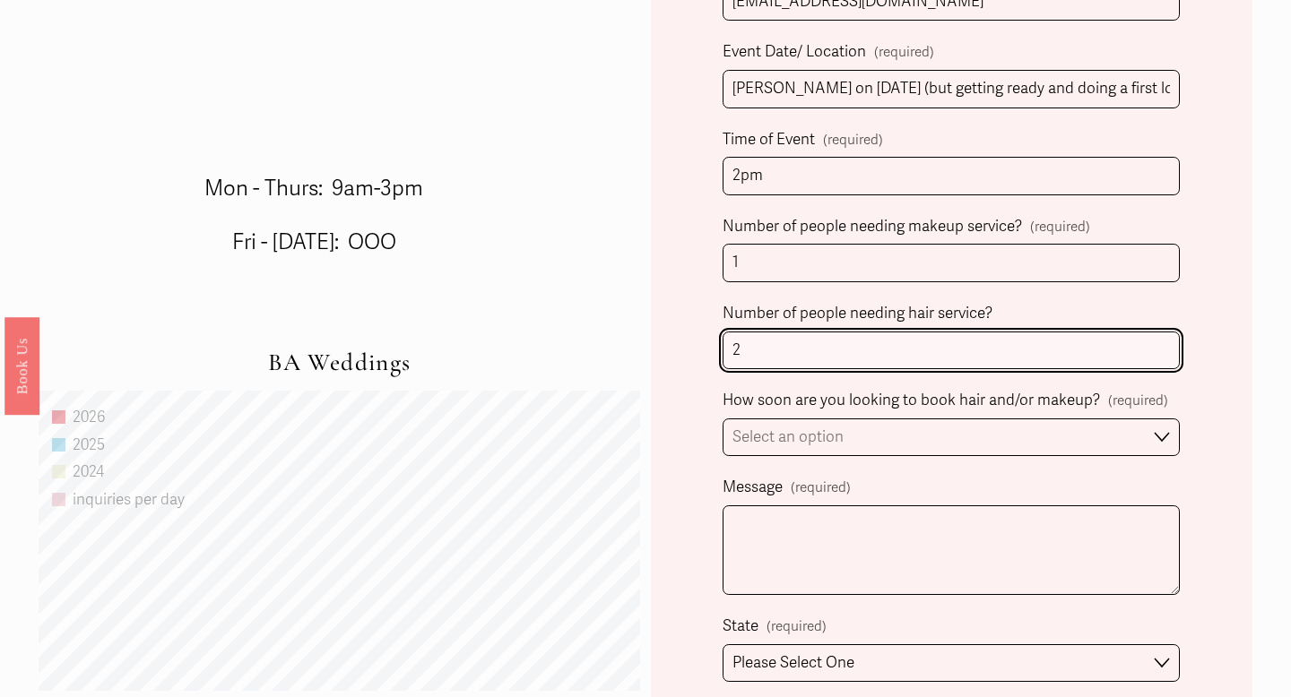
click at [809, 347] on input "2" at bounding box center [951, 351] width 457 height 39
type input "3"
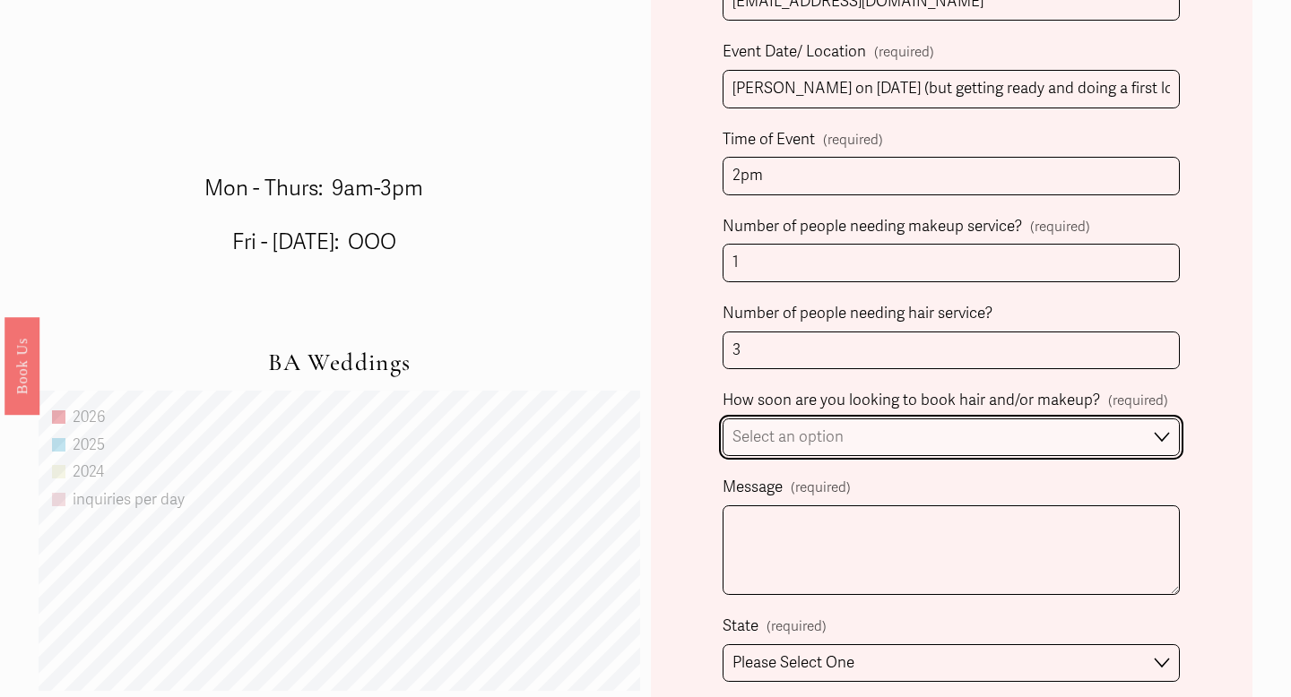
click at [807, 439] on select "Select an option Immediately 1-2 weeks I'm looking for information & not ready …" at bounding box center [951, 438] width 457 height 39
select select "I'm looking for information & not ready to book just yet"
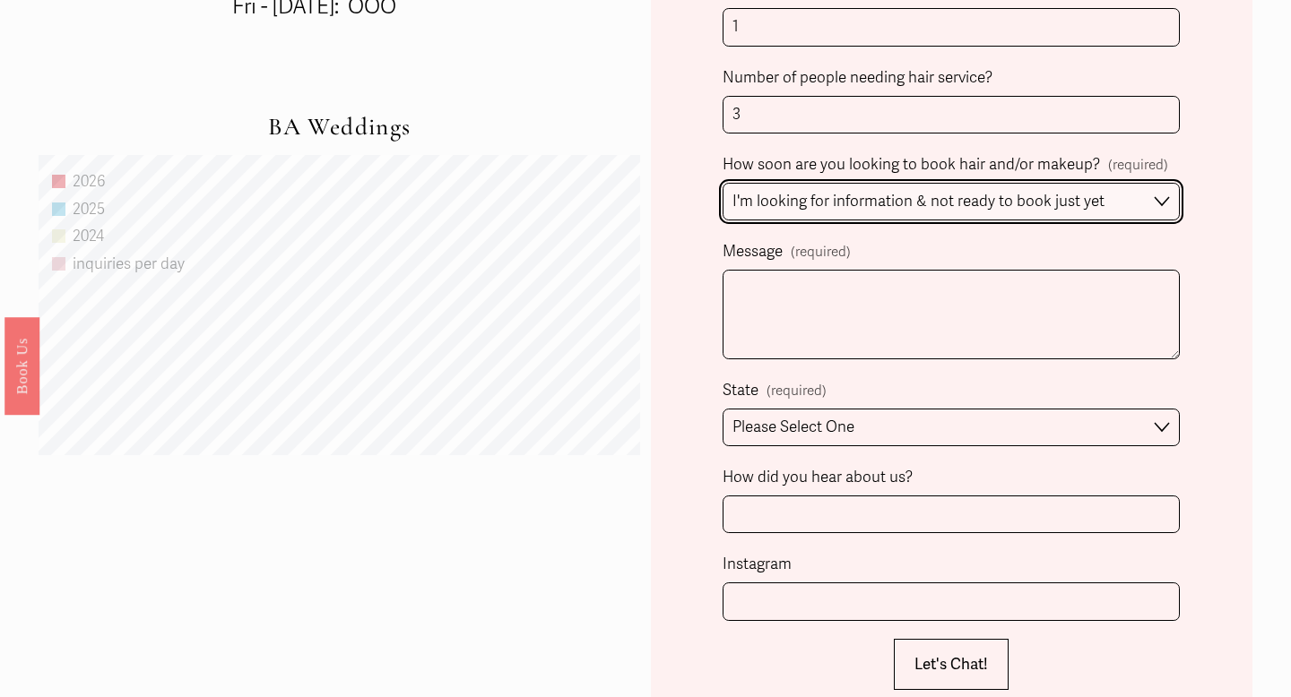
scroll to position [1182, 0]
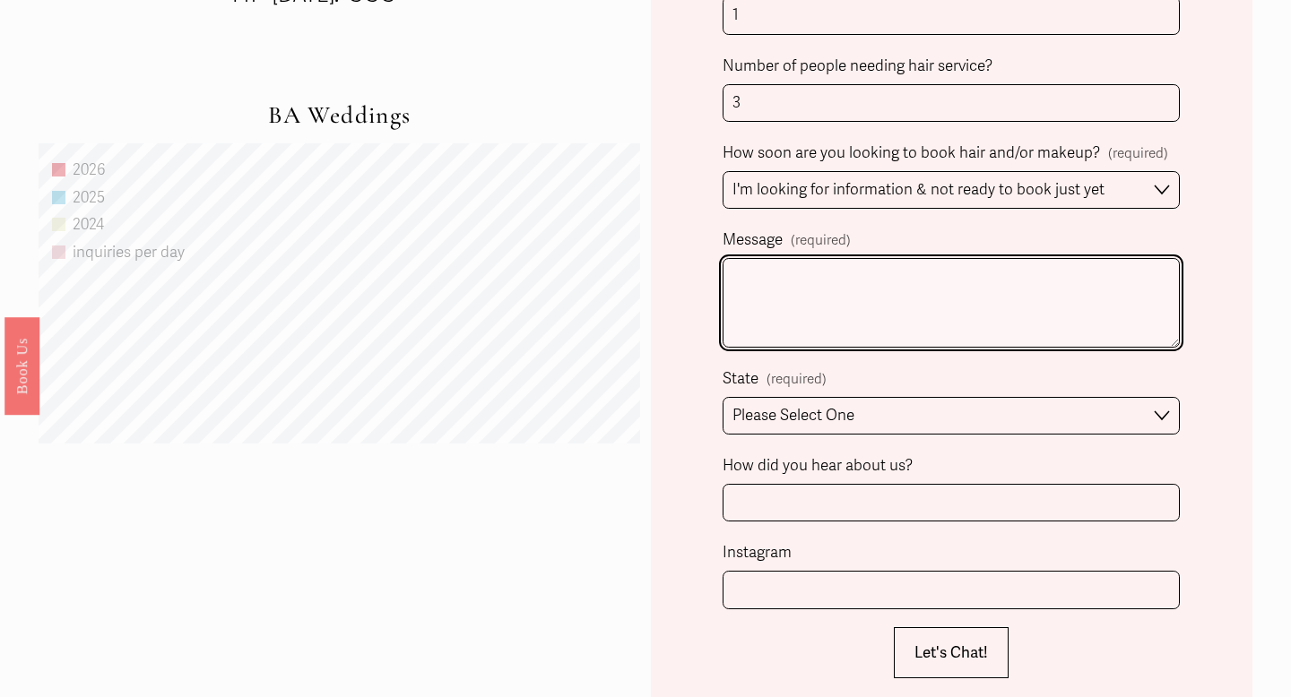
click at [879, 312] on textarea "Message (required)" at bounding box center [951, 303] width 457 height 90
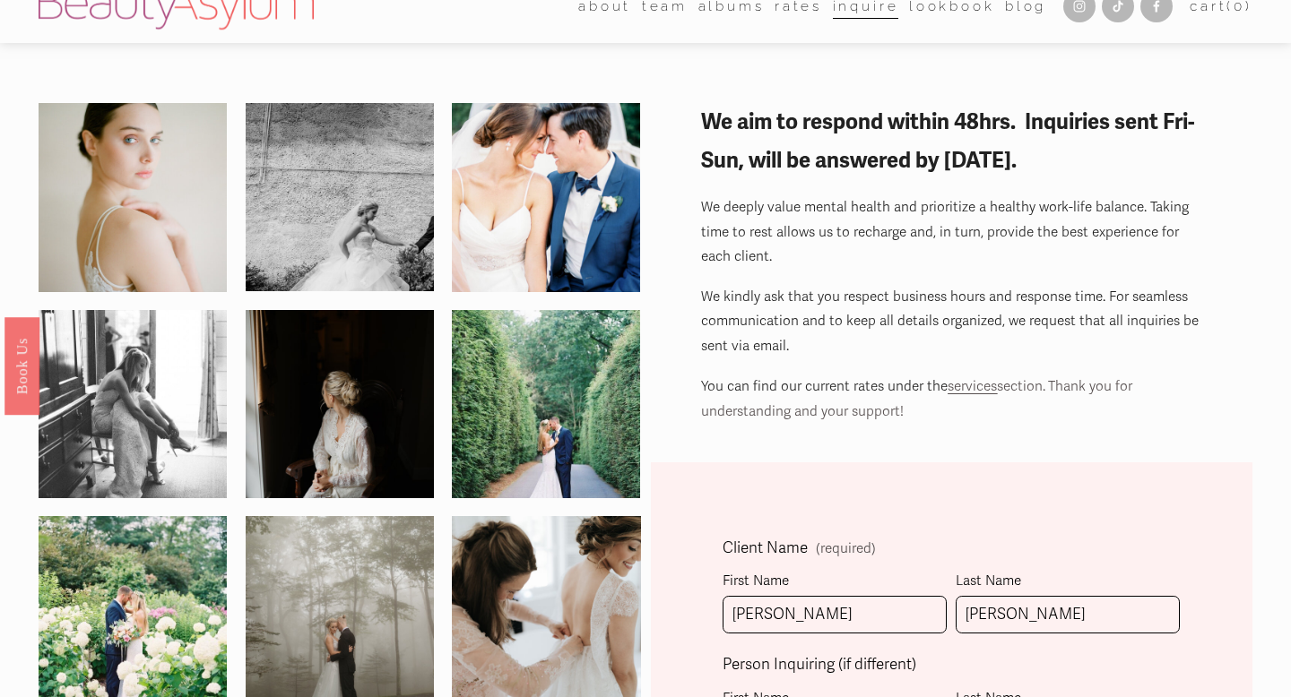
scroll to position [15, 0]
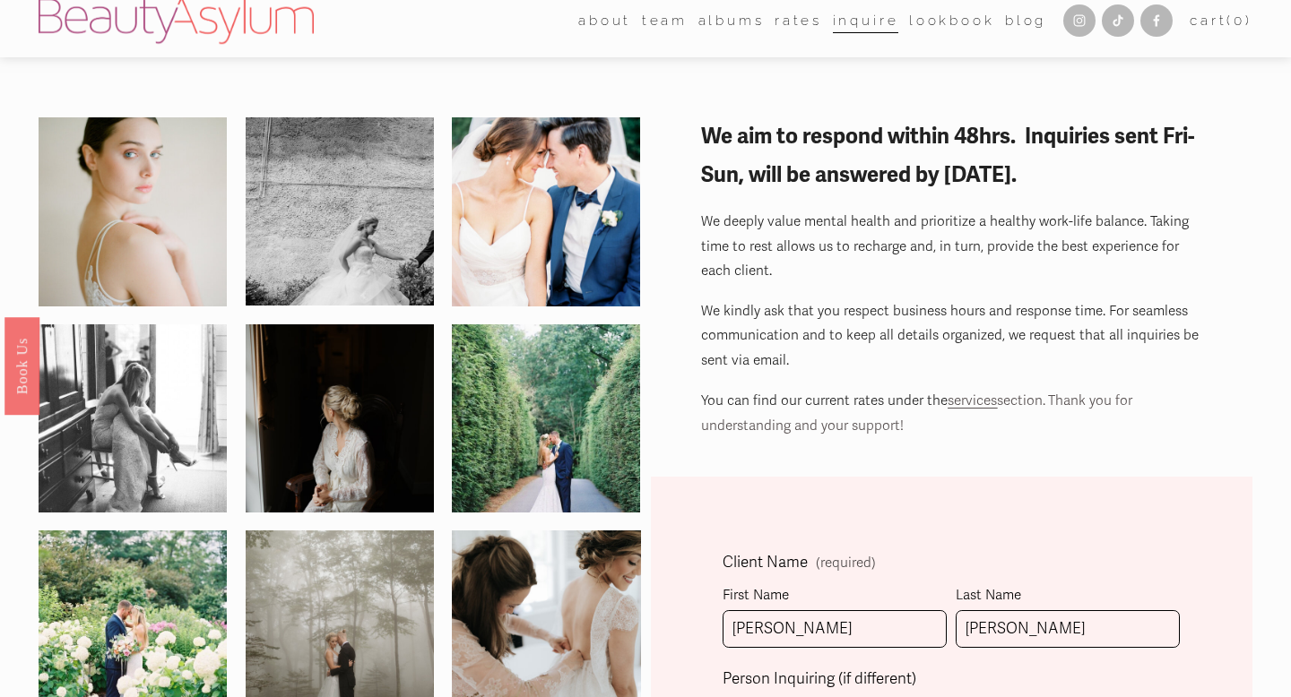
type textarea "Hi, I would"
click at [959, 400] on span "services" at bounding box center [972, 401] width 49 height 16
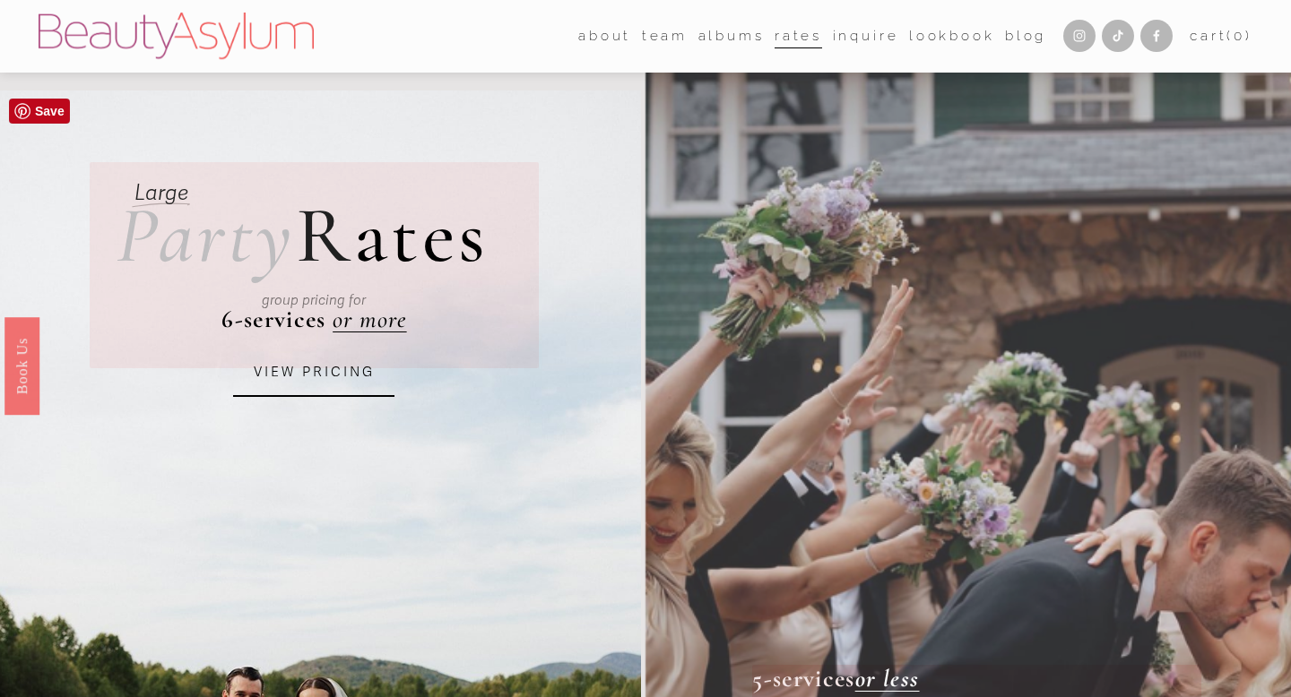
click at [343, 381] on link "VIEW PRICING" at bounding box center [313, 373] width 161 height 48
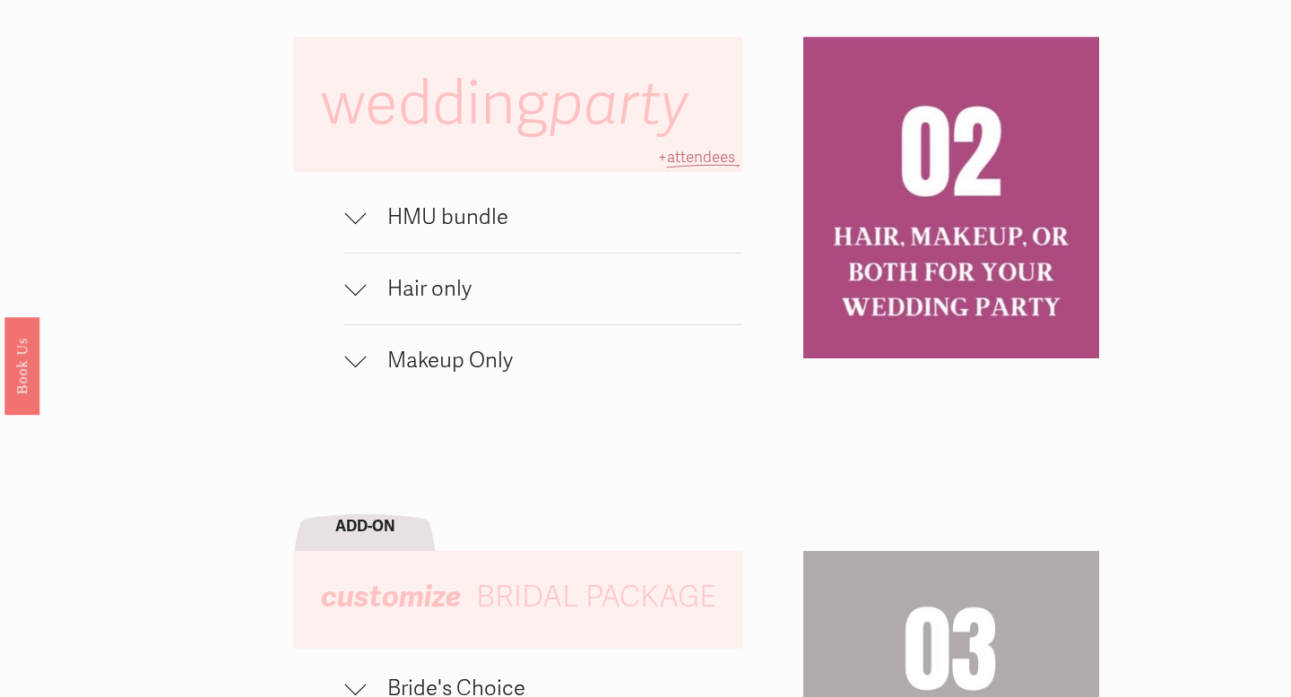
scroll to position [1170, 0]
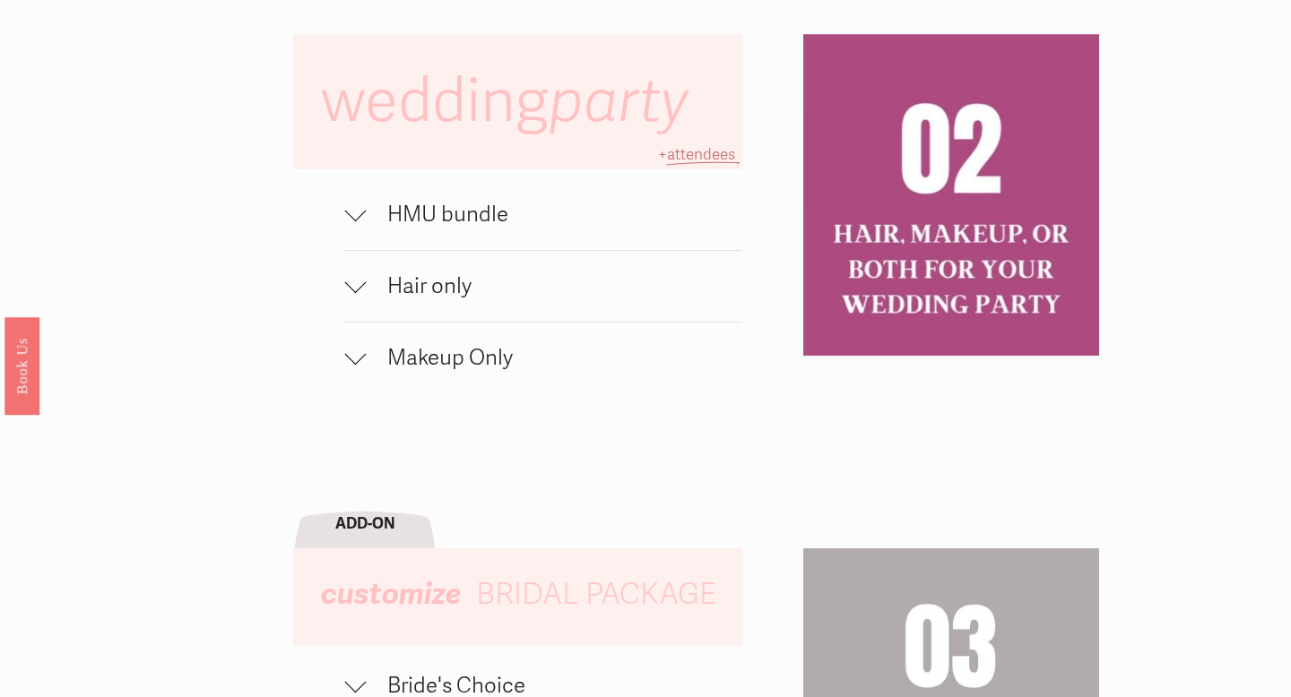
click at [482, 217] on span "HMU bundle" at bounding box center [554, 215] width 377 height 26
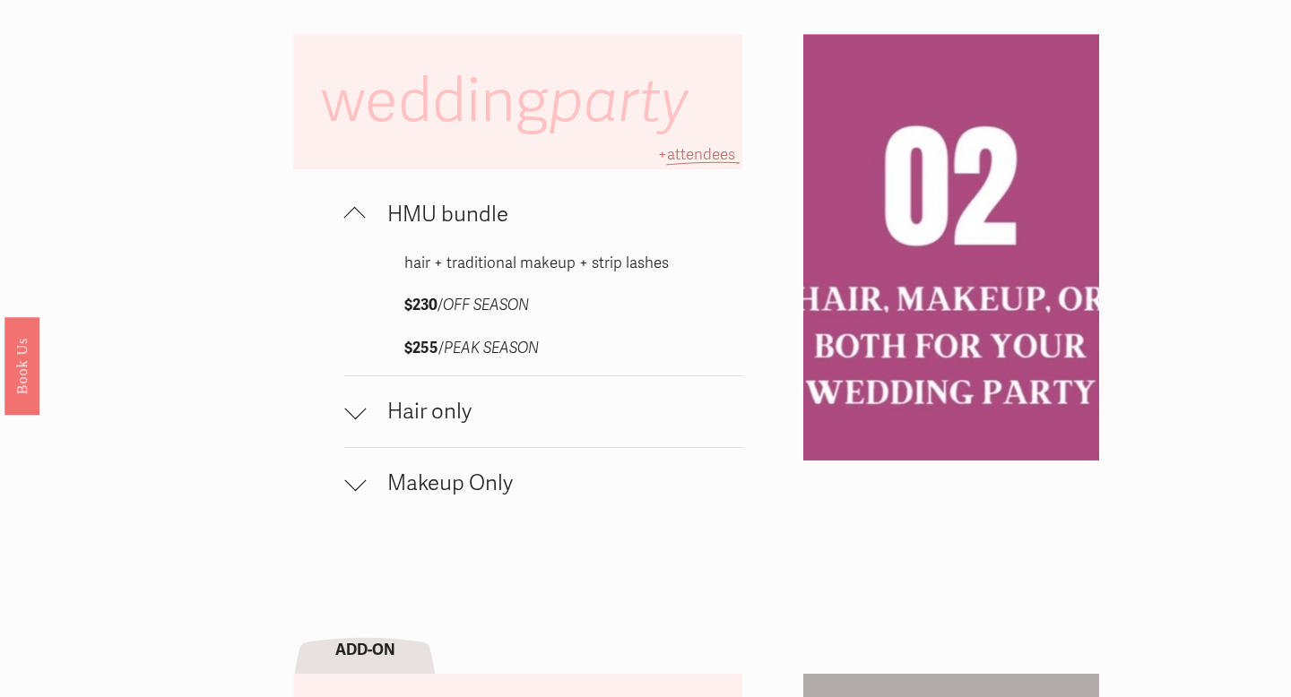
click at [482, 217] on span "HMU bundle" at bounding box center [554, 215] width 377 height 26
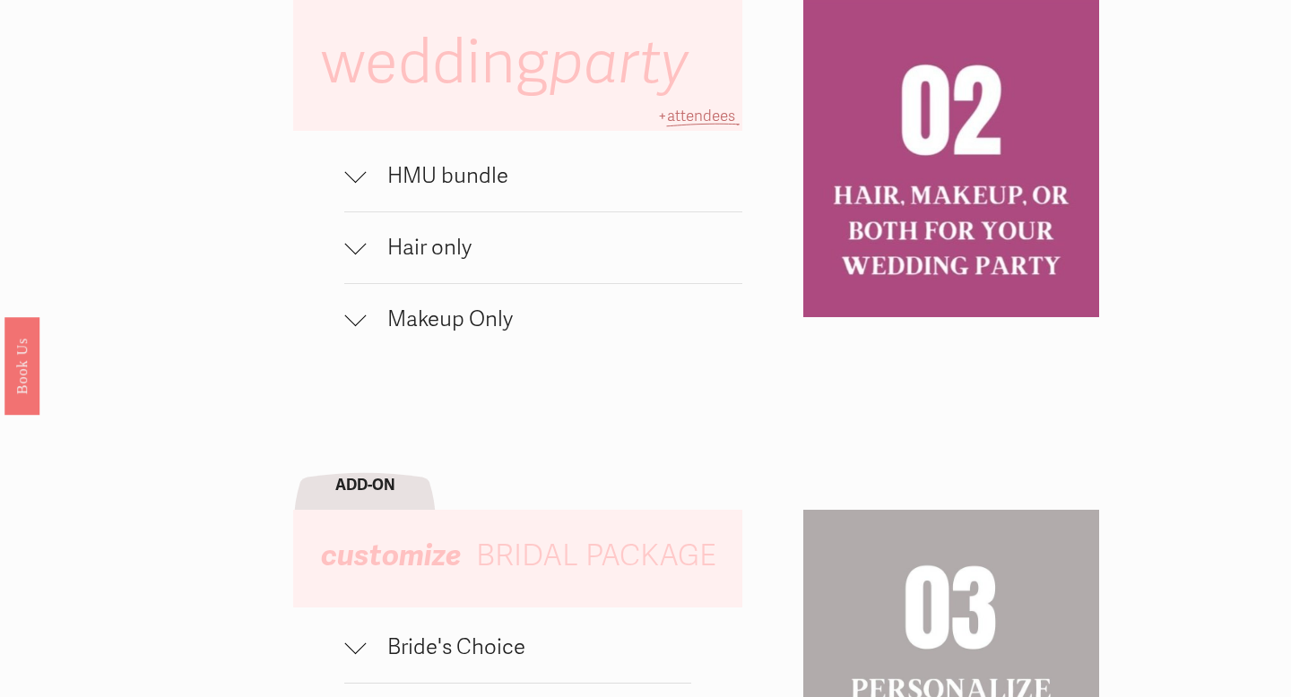
scroll to position [1186, 0]
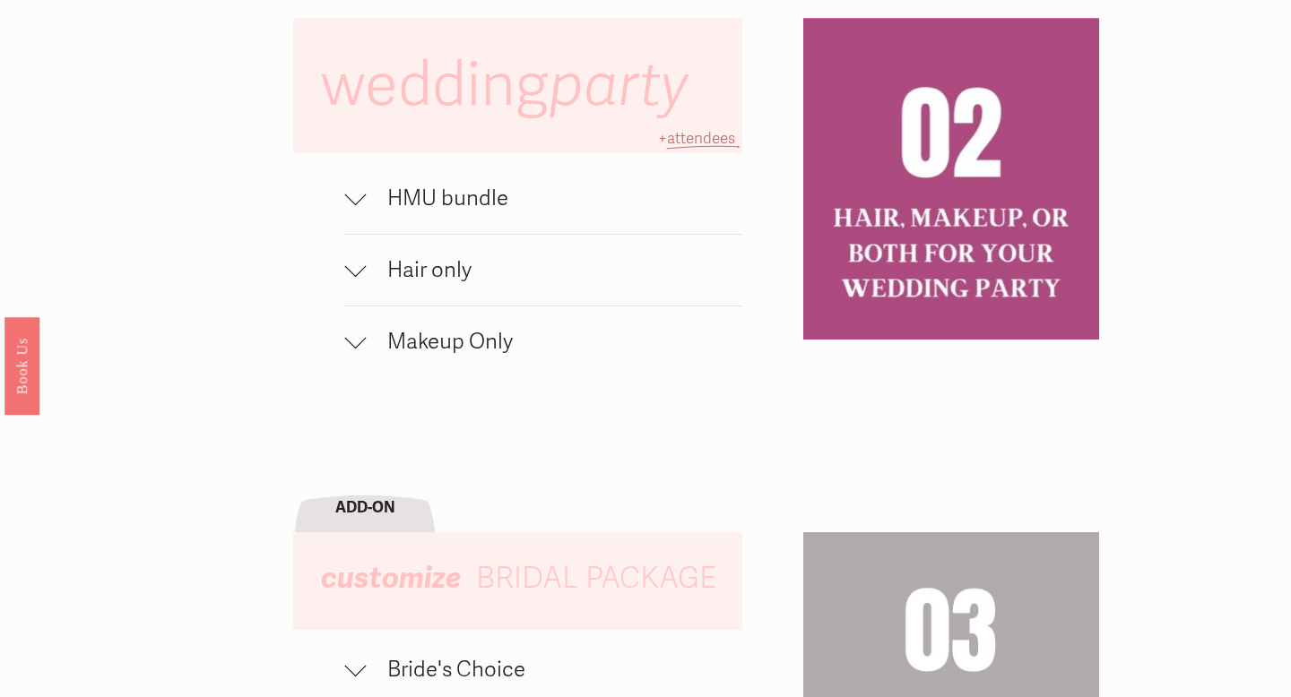
click at [420, 347] on span "Makeup Only" at bounding box center [554, 342] width 377 height 26
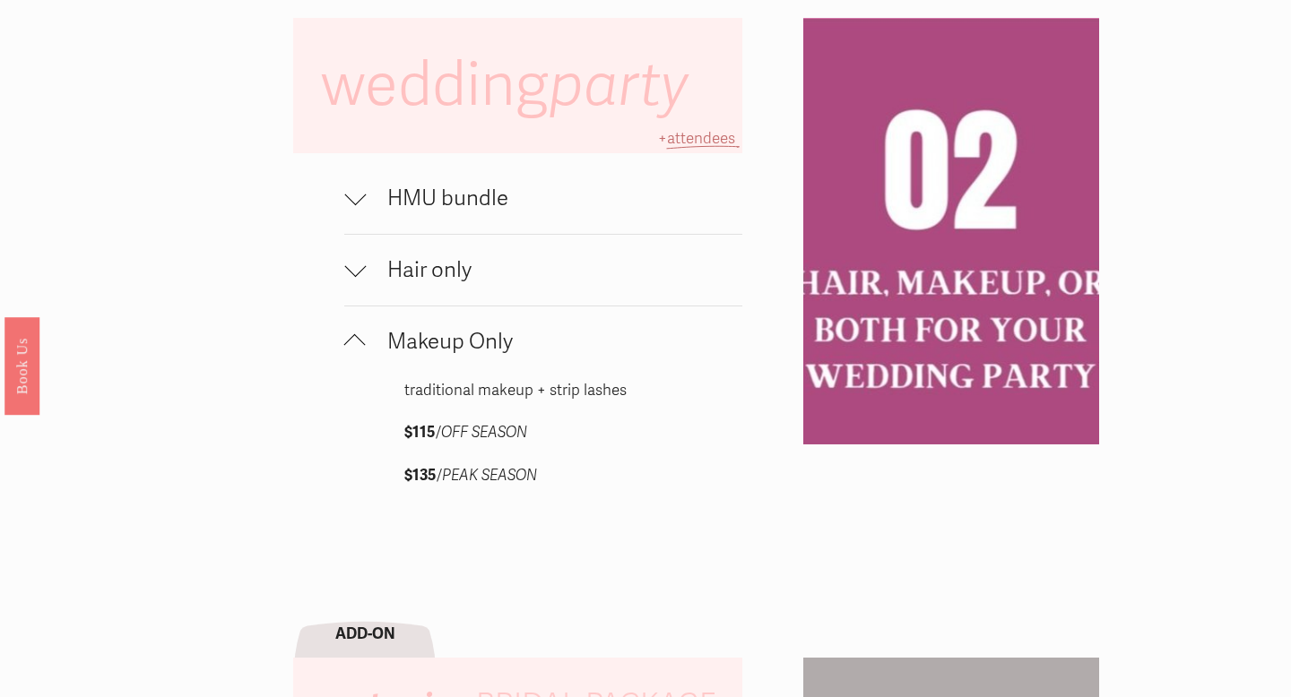
click at [420, 347] on span "Makeup Only" at bounding box center [554, 342] width 377 height 26
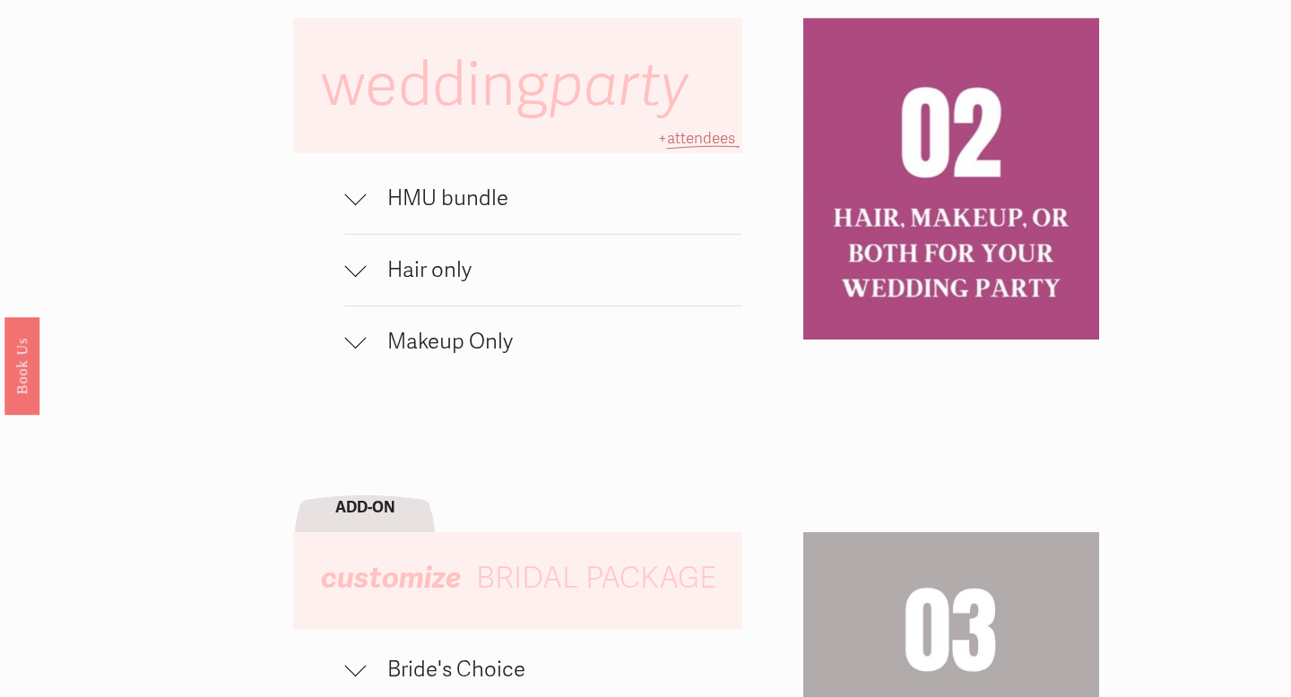
click at [429, 283] on button "Hair only" at bounding box center [543, 270] width 398 height 71
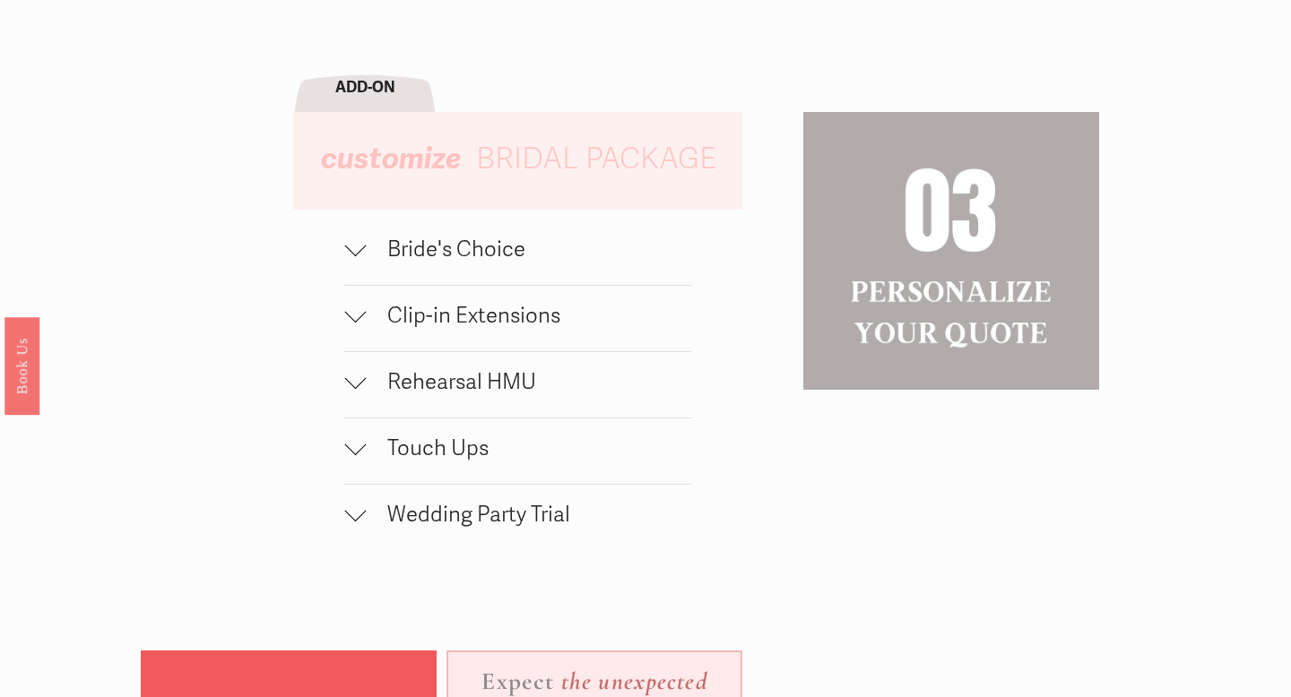
scroll to position [1701, 0]
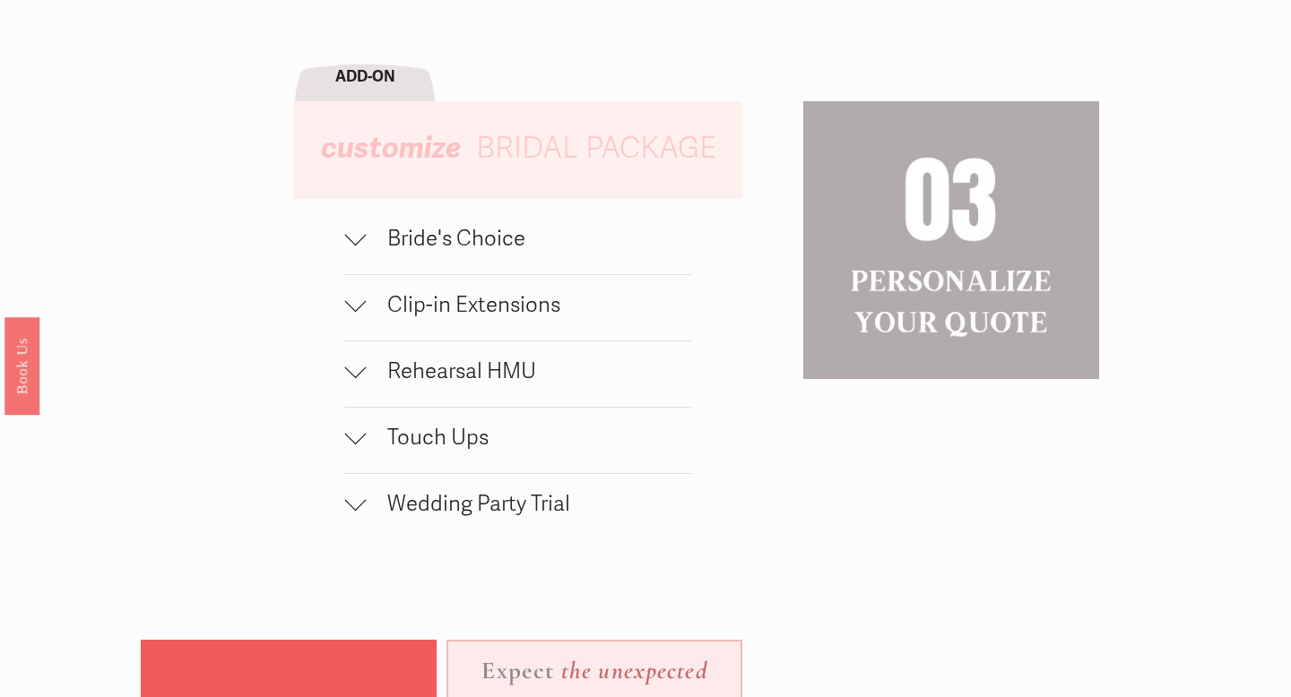
click at [427, 239] on span "Bride's Choice" at bounding box center [528, 239] width 325 height 26
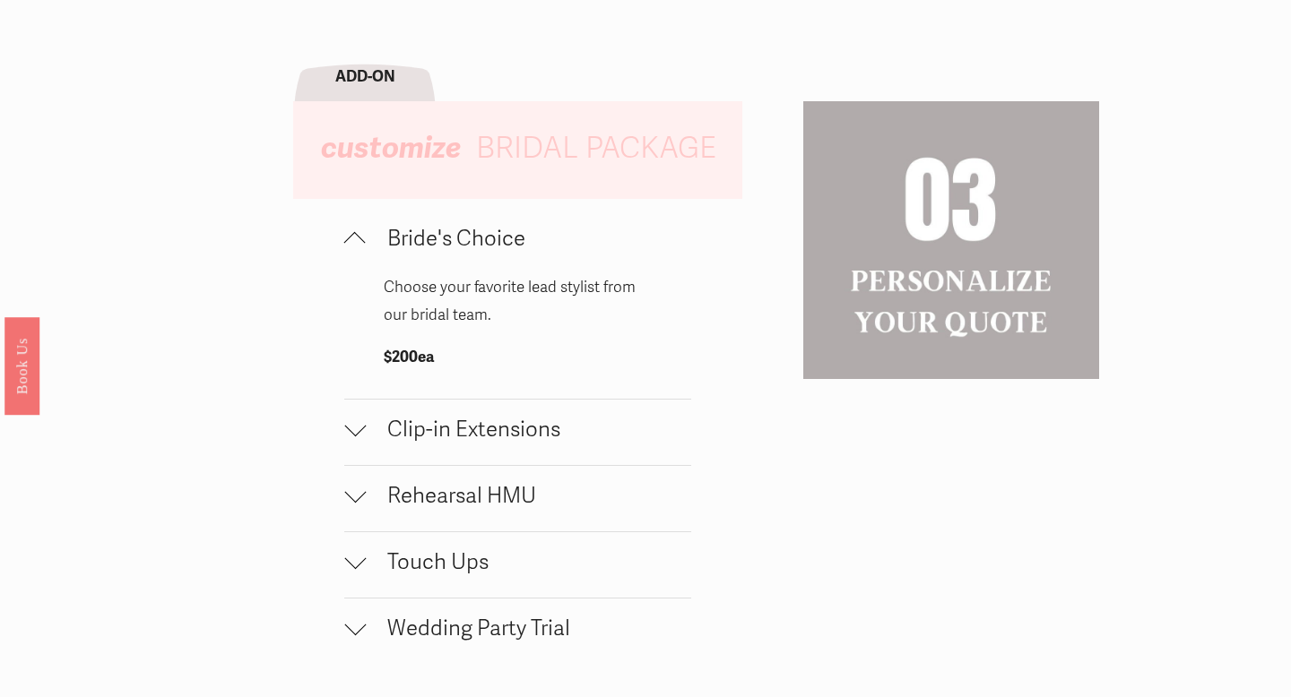
click at [427, 239] on span "Bride's Choice" at bounding box center [528, 239] width 325 height 26
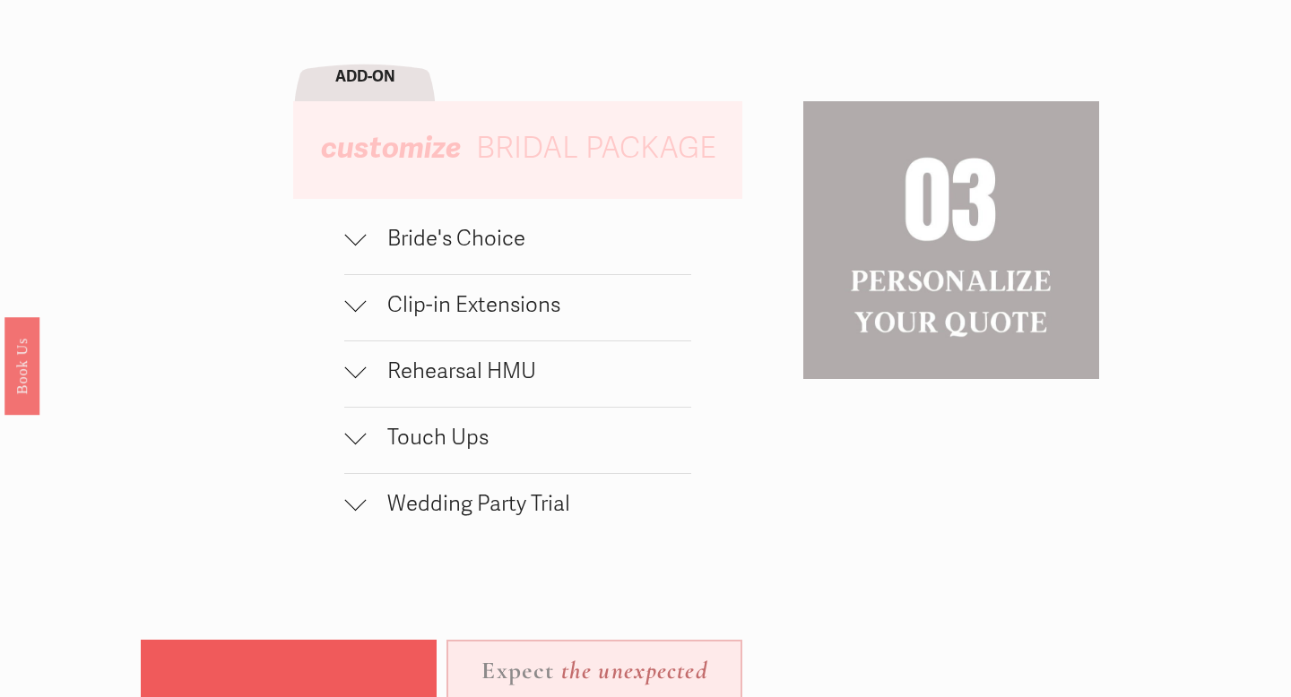
click at [433, 367] on span "Rehearsal HMU" at bounding box center [528, 372] width 325 height 26
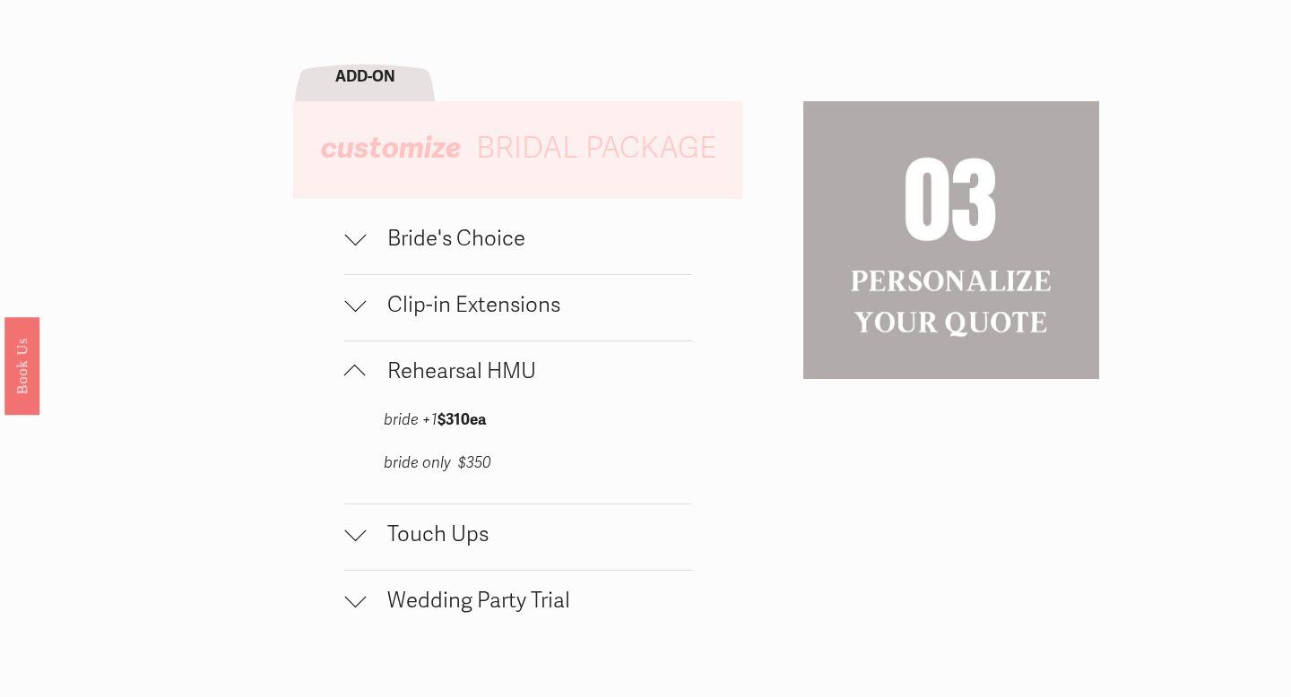
click at [433, 367] on span "Rehearsal HMU" at bounding box center [528, 372] width 325 height 26
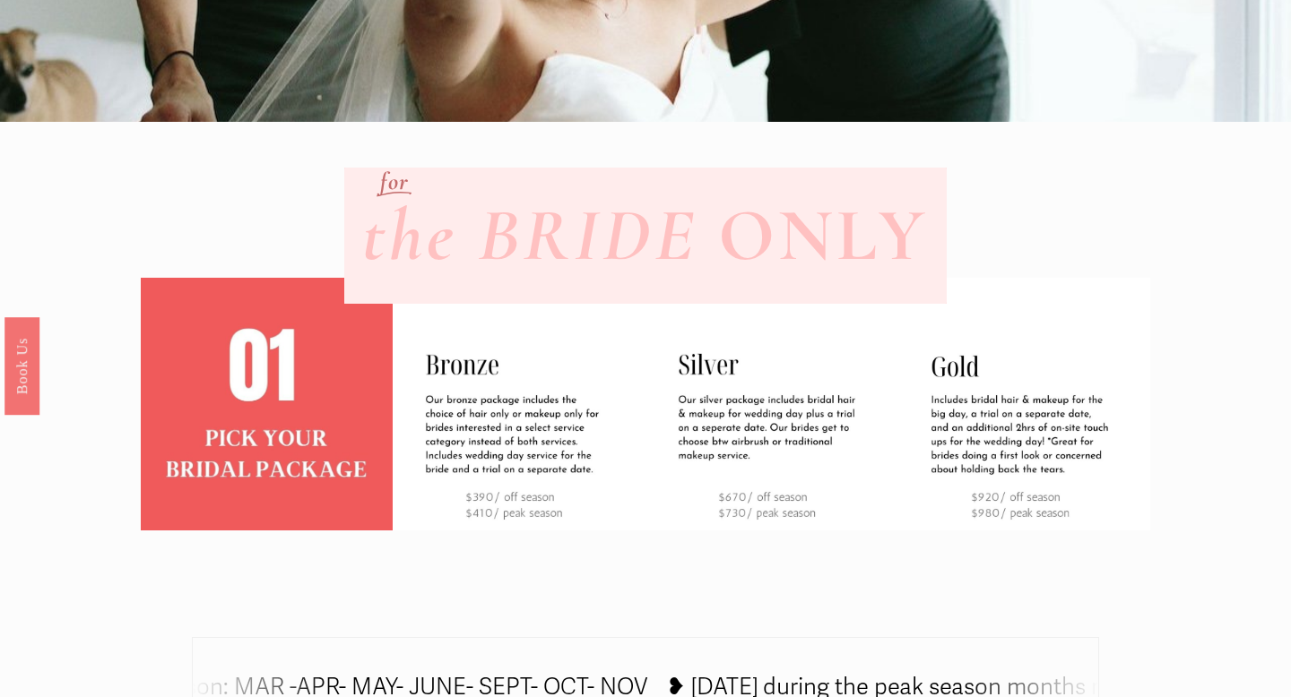
scroll to position [0, 0]
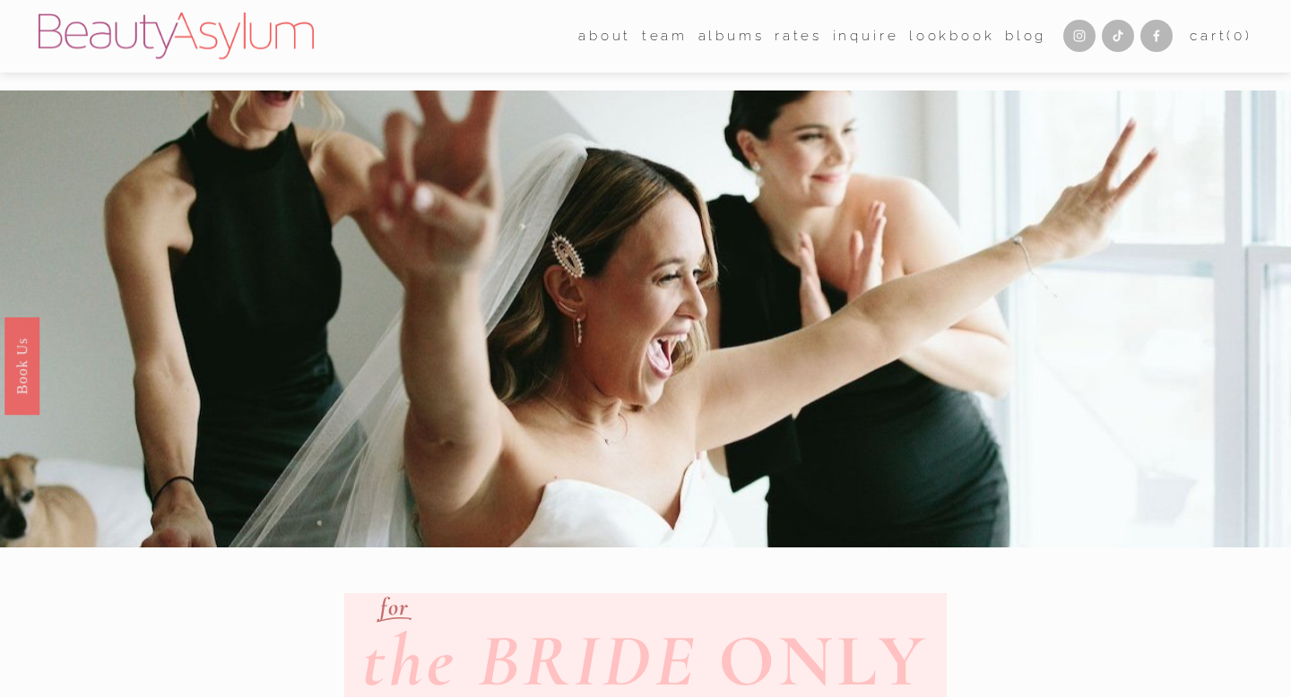
click at [787, 30] on link "Rates" at bounding box center [799, 36] width 48 height 28
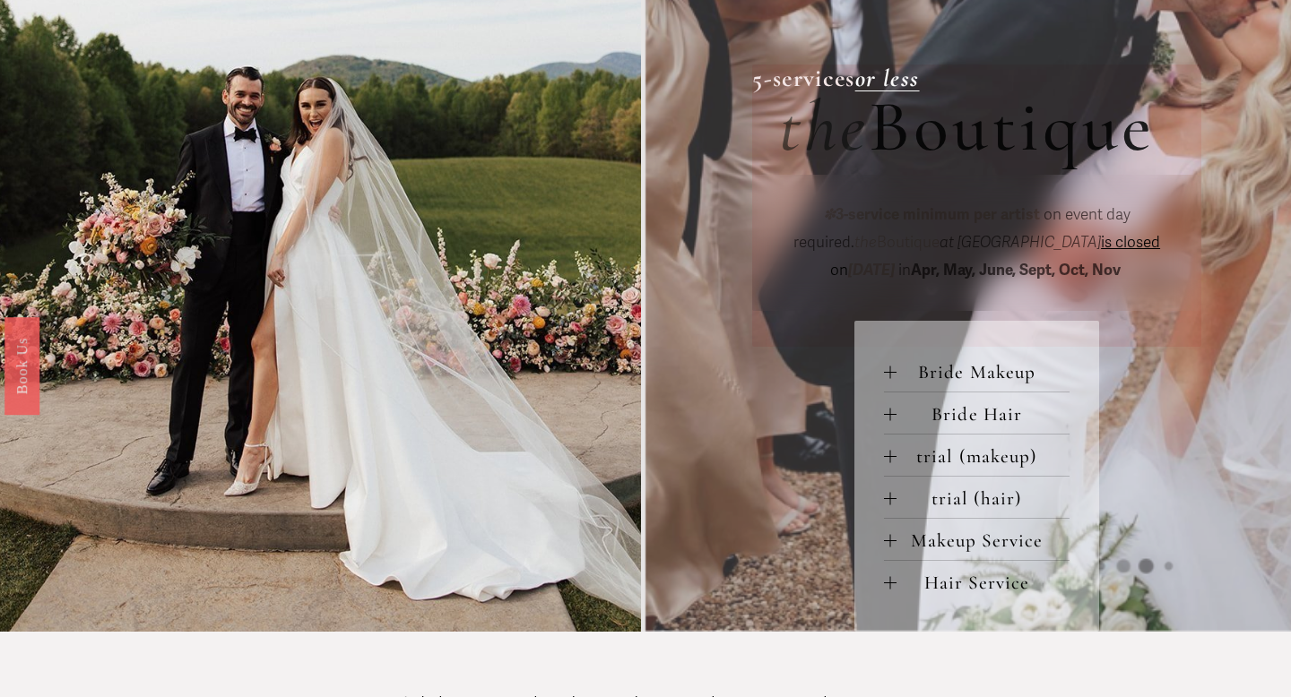
scroll to position [603, 0]
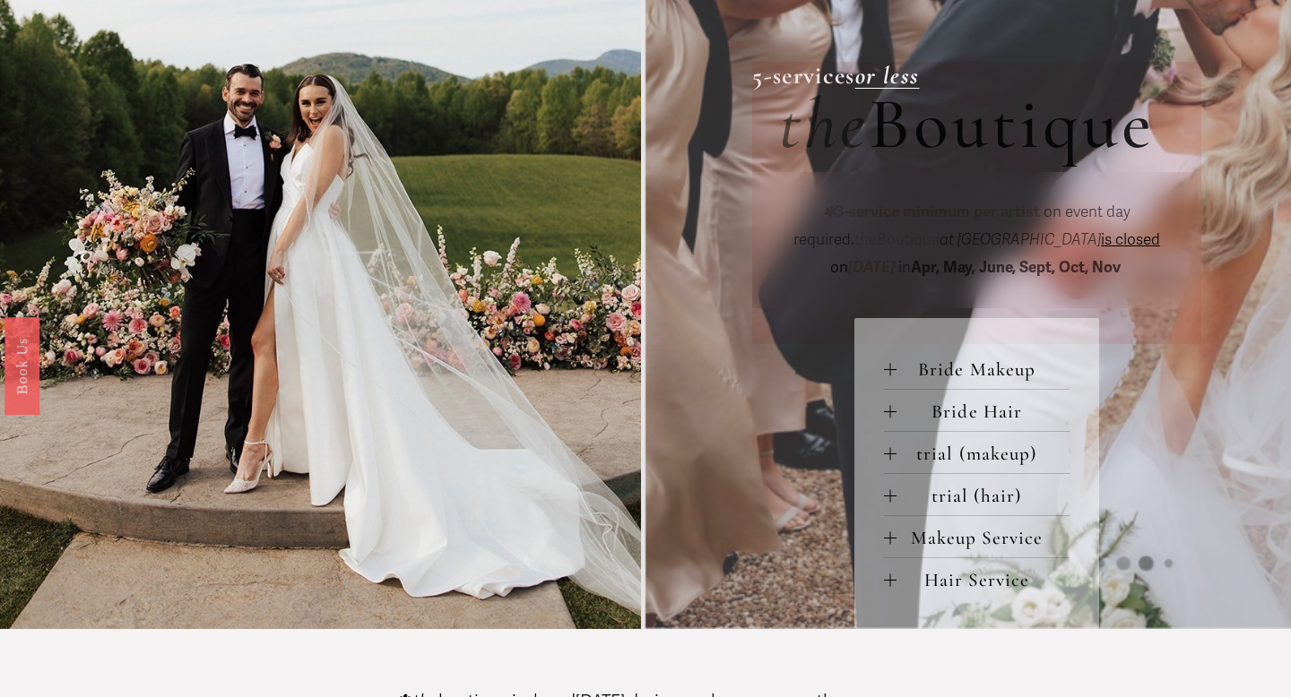
click at [963, 494] on span "trial (hair)" at bounding box center [983, 496] width 174 height 22
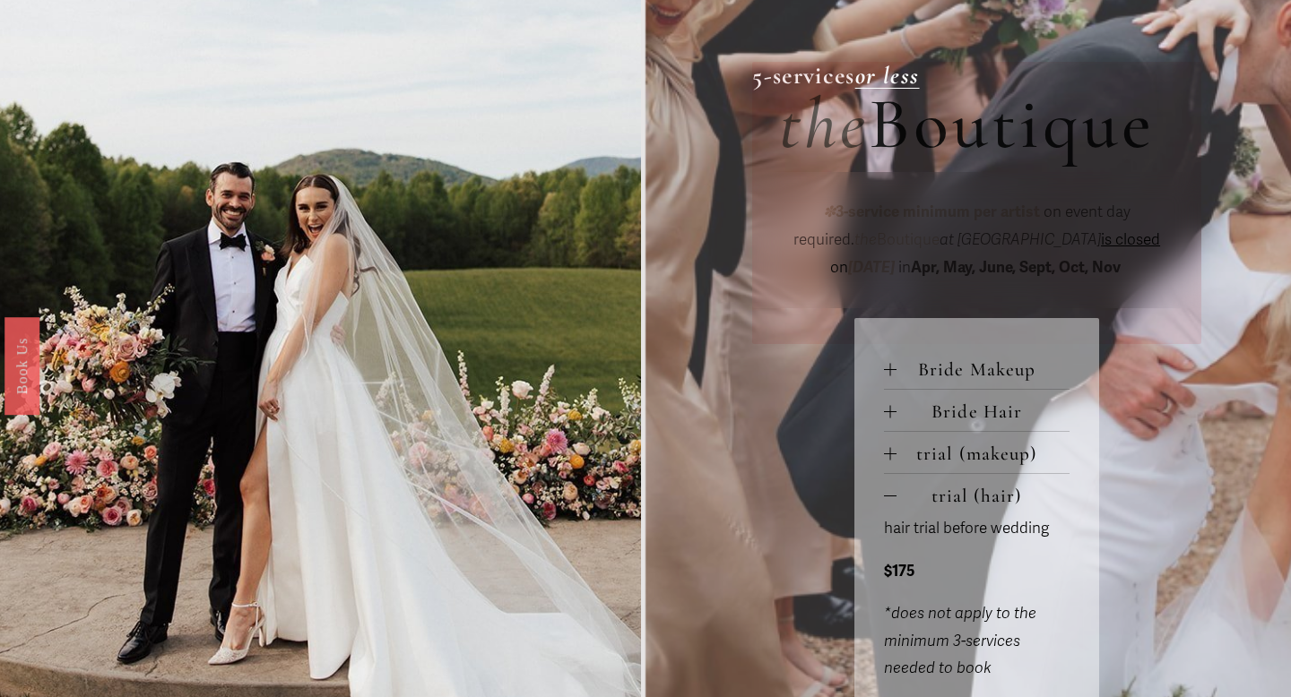
click at [963, 494] on span "trial (hair)" at bounding box center [983, 496] width 174 height 22
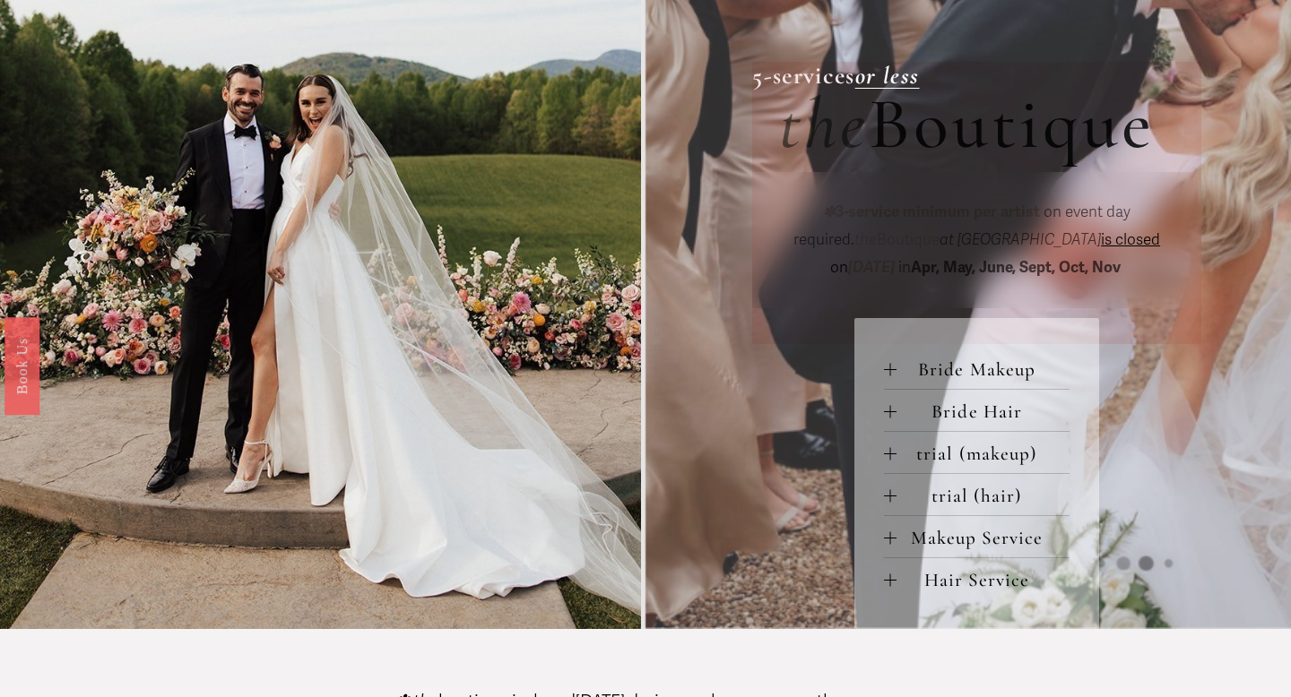
click at [964, 383] on button "Bride Makeup" at bounding box center [977, 368] width 186 height 41
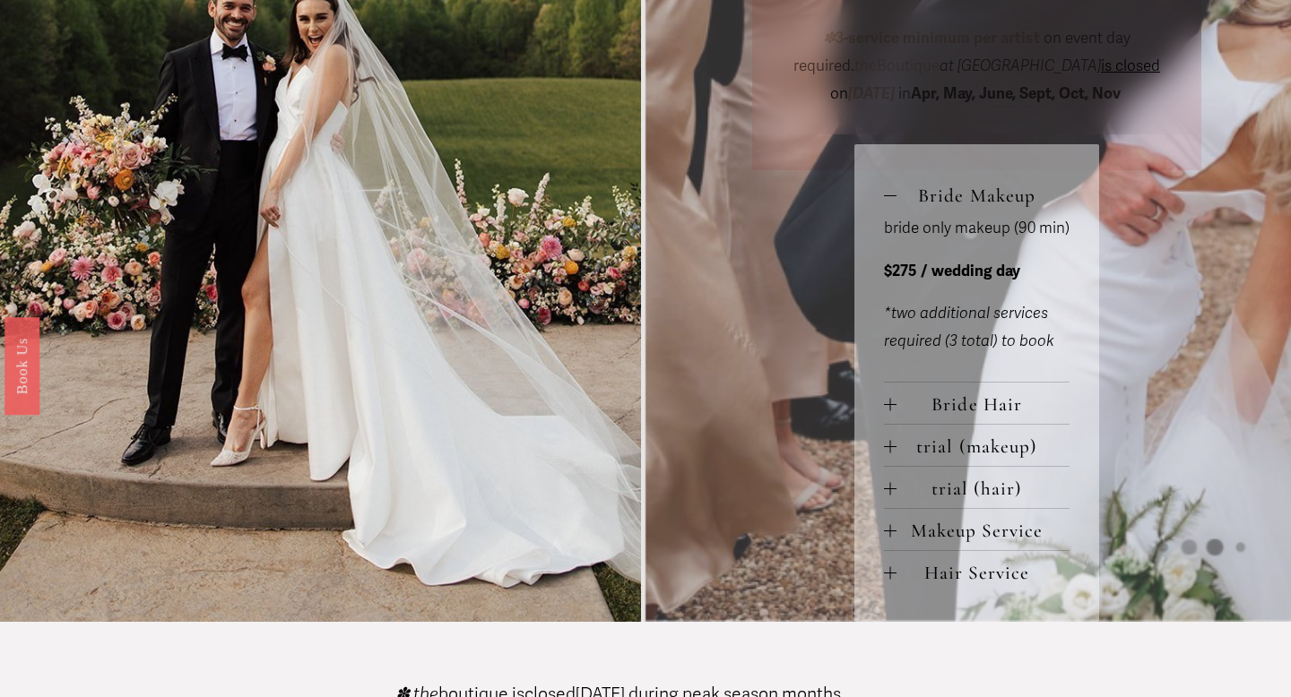
scroll to position [827, 0]
